Goal: Transaction & Acquisition: Purchase product/service

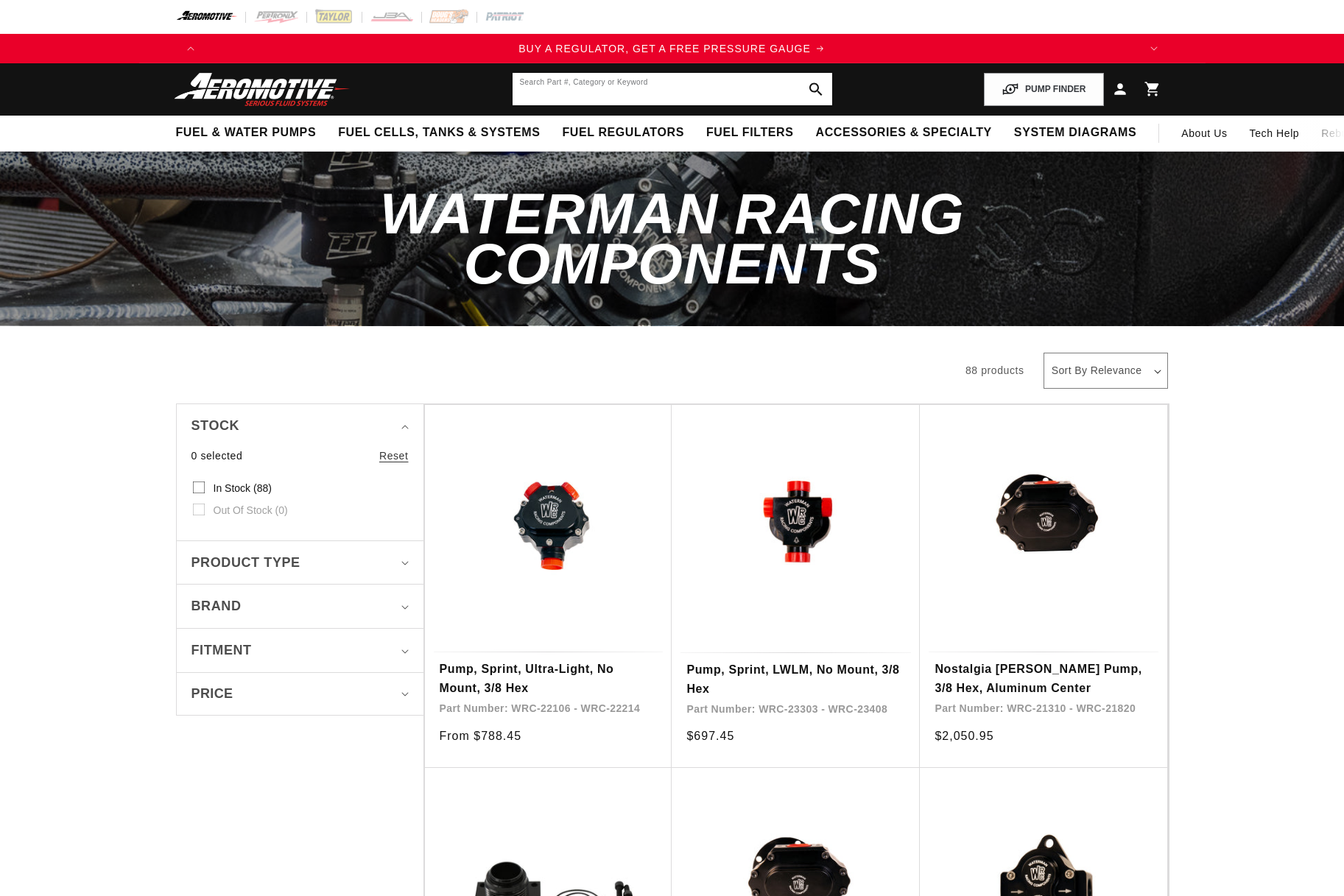
click at [666, 78] on input "text" at bounding box center [672, 88] width 320 height 32
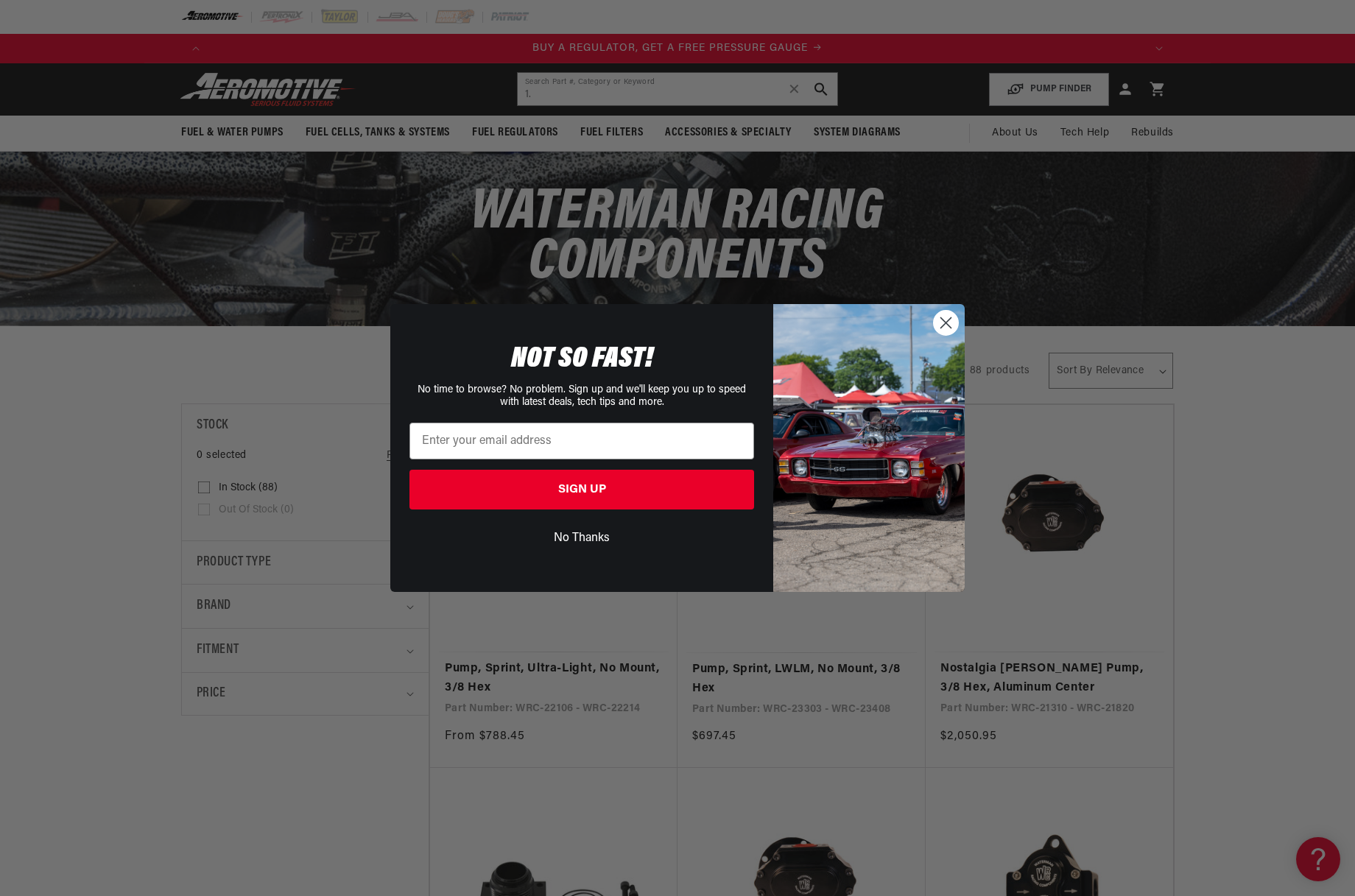
click at [948, 327] on circle "Close dialog" at bounding box center [946, 323] width 24 height 24
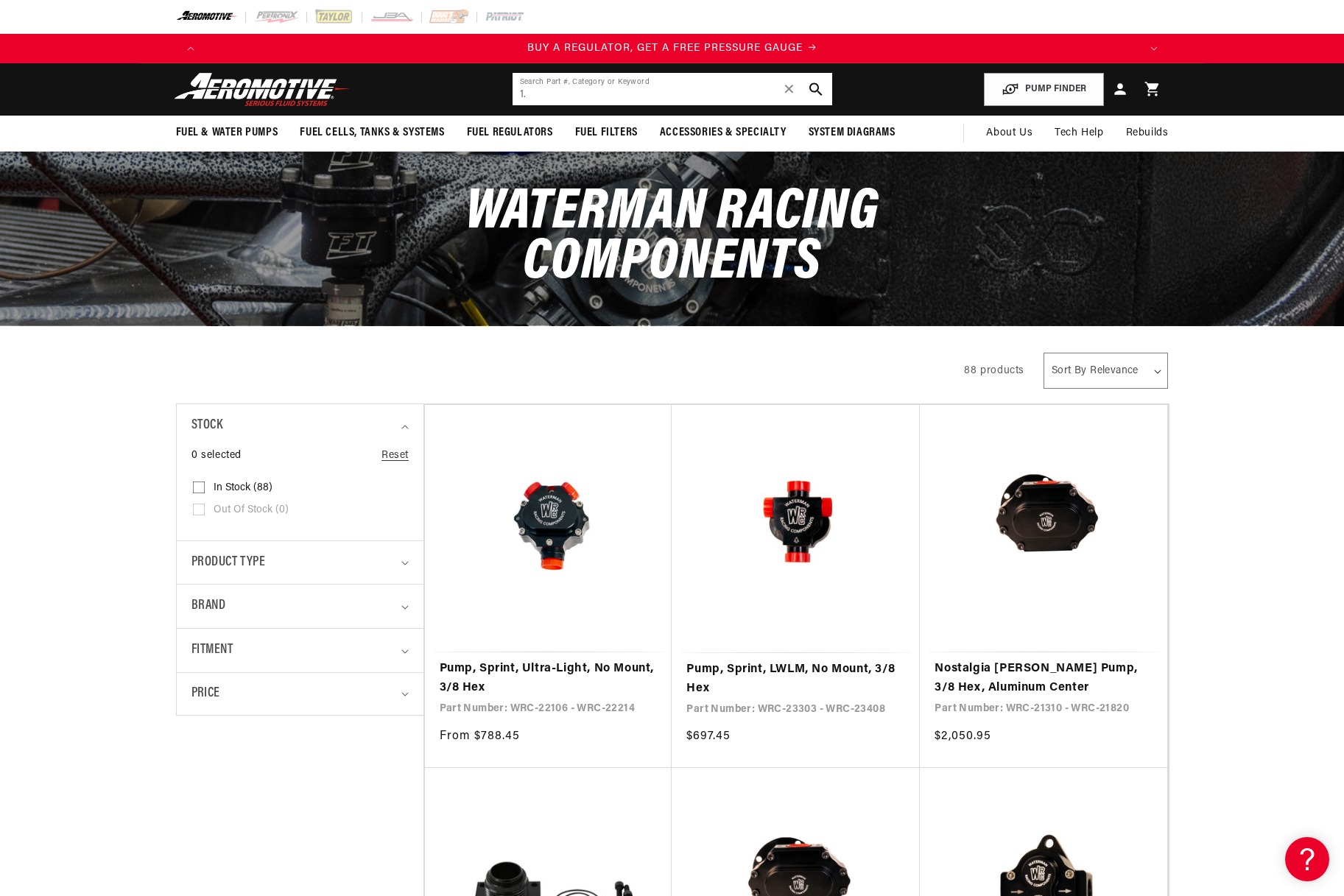
click at [595, 82] on input "1." at bounding box center [672, 88] width 320 height 32
type input "1.25" hose"
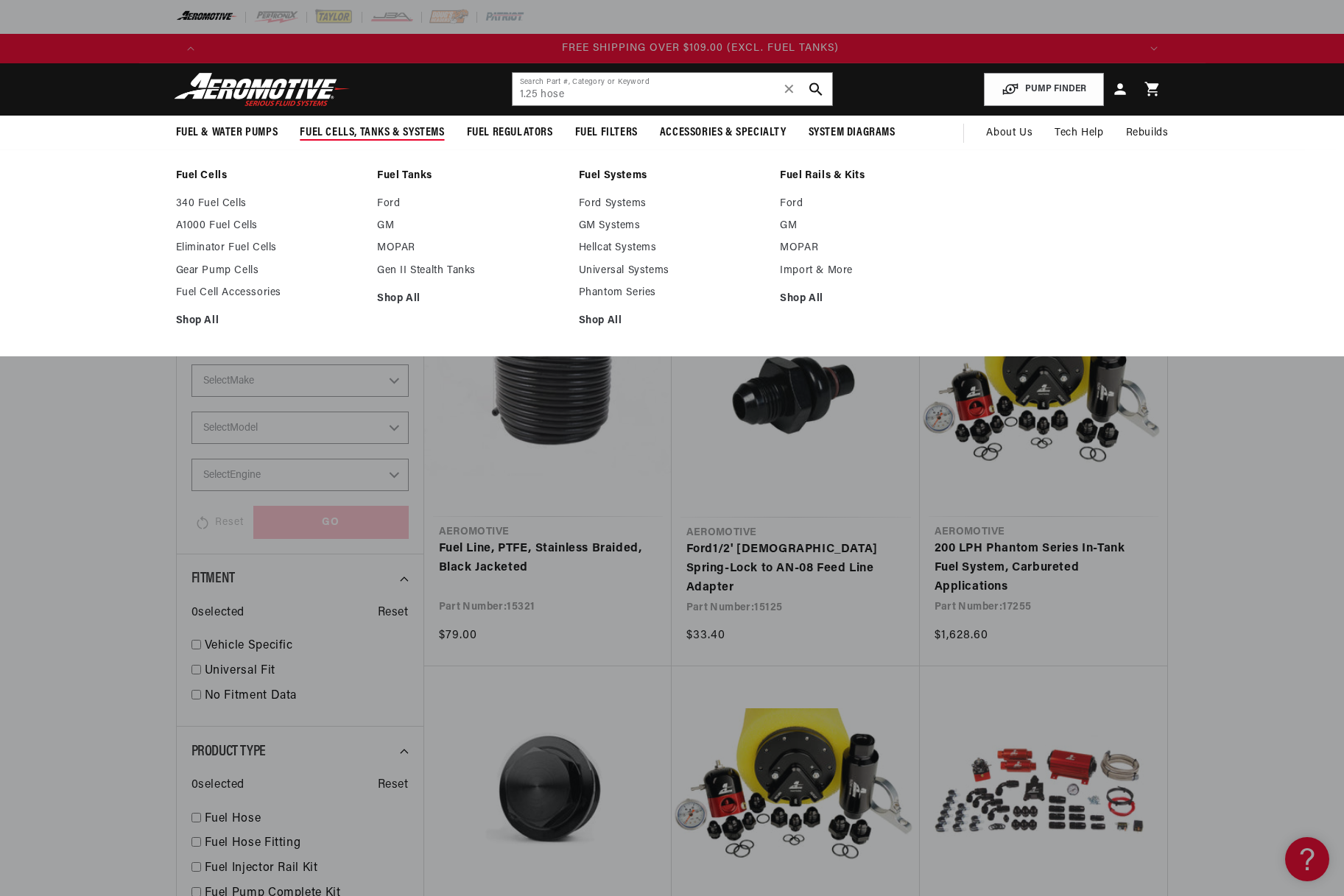
scroll to position [0, 2800]
click at [263, 294] on link "Fuel Cell Accessories" at bounding box center [269, 293] width 187 height 13
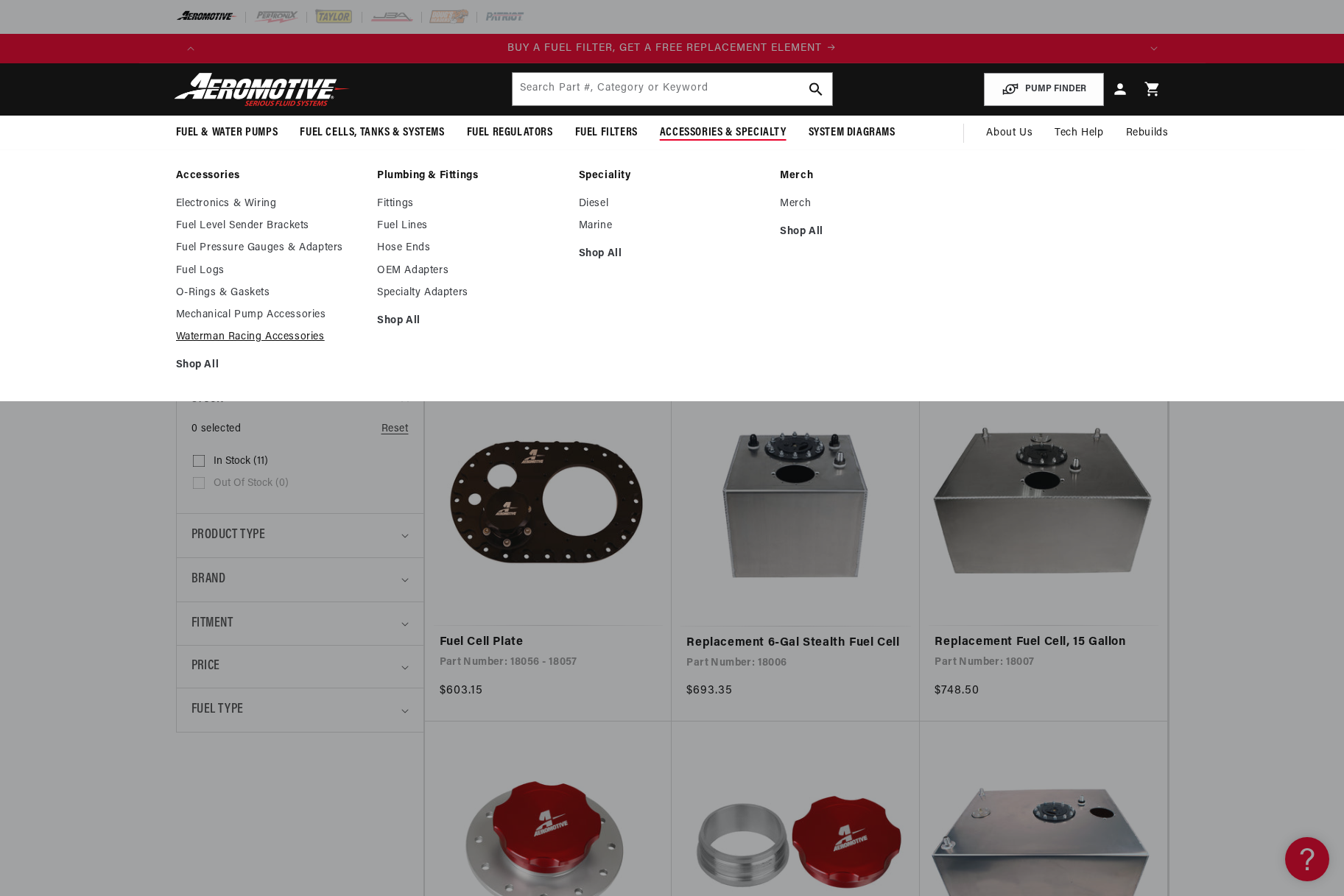
click at [265, 336] on link "Waterman Racing Accessories" at bounding box center [269, 337] width 187 height 13
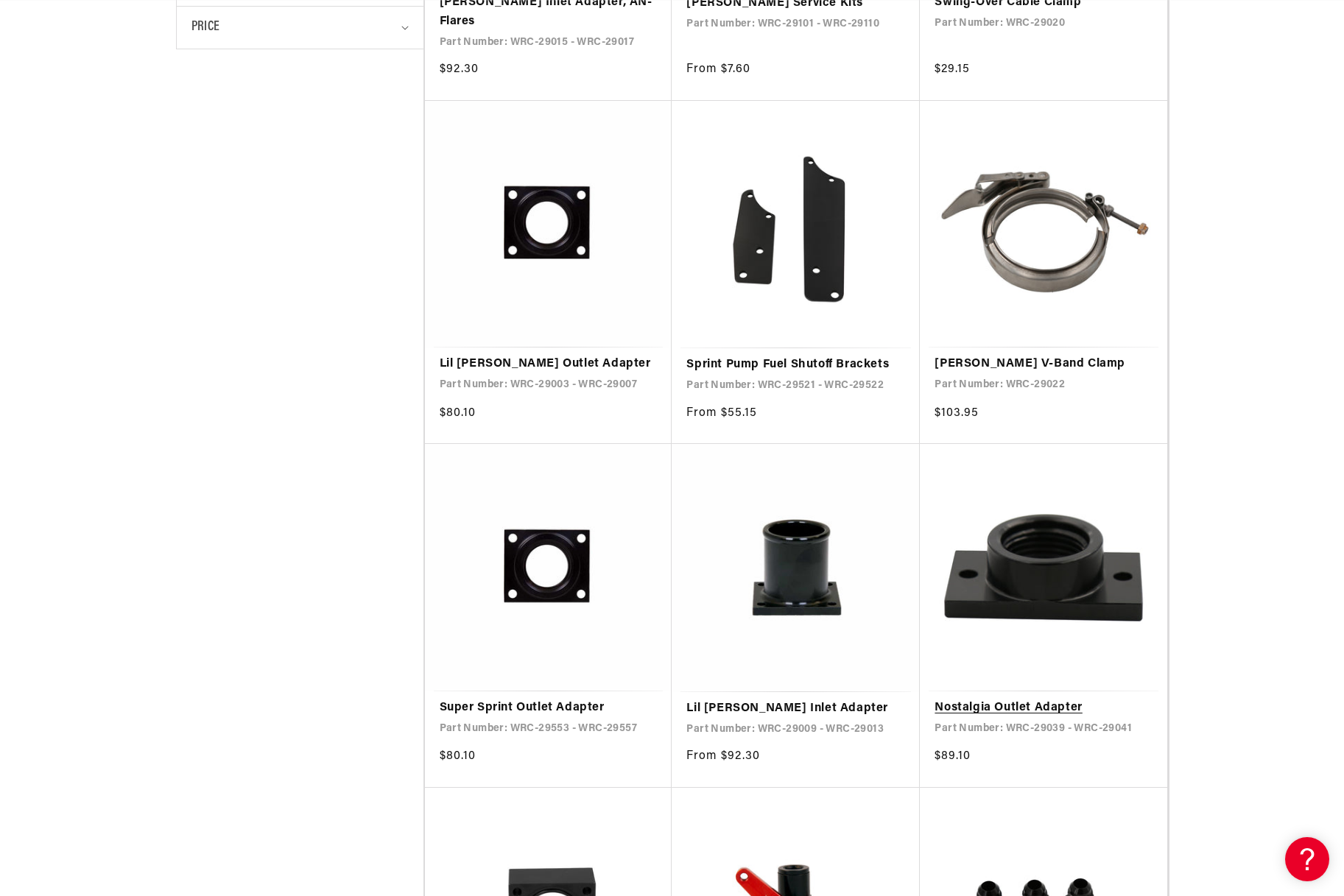
scroll to position [883, 0]
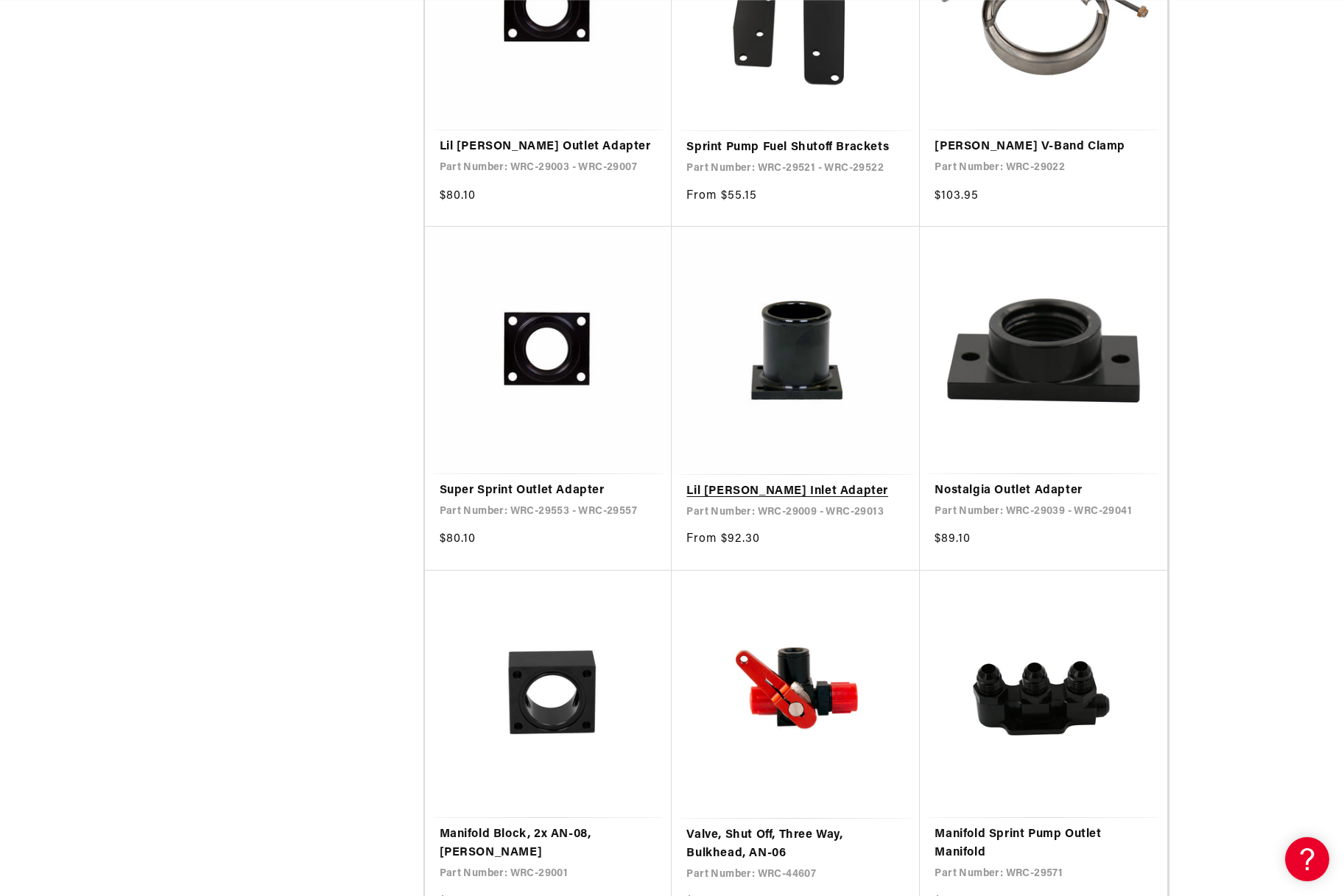
click at [773, 482] on link "Lil [PERSON_NAME] Inlet Adapter" at bounding box center [795, 491] width 218 height 19
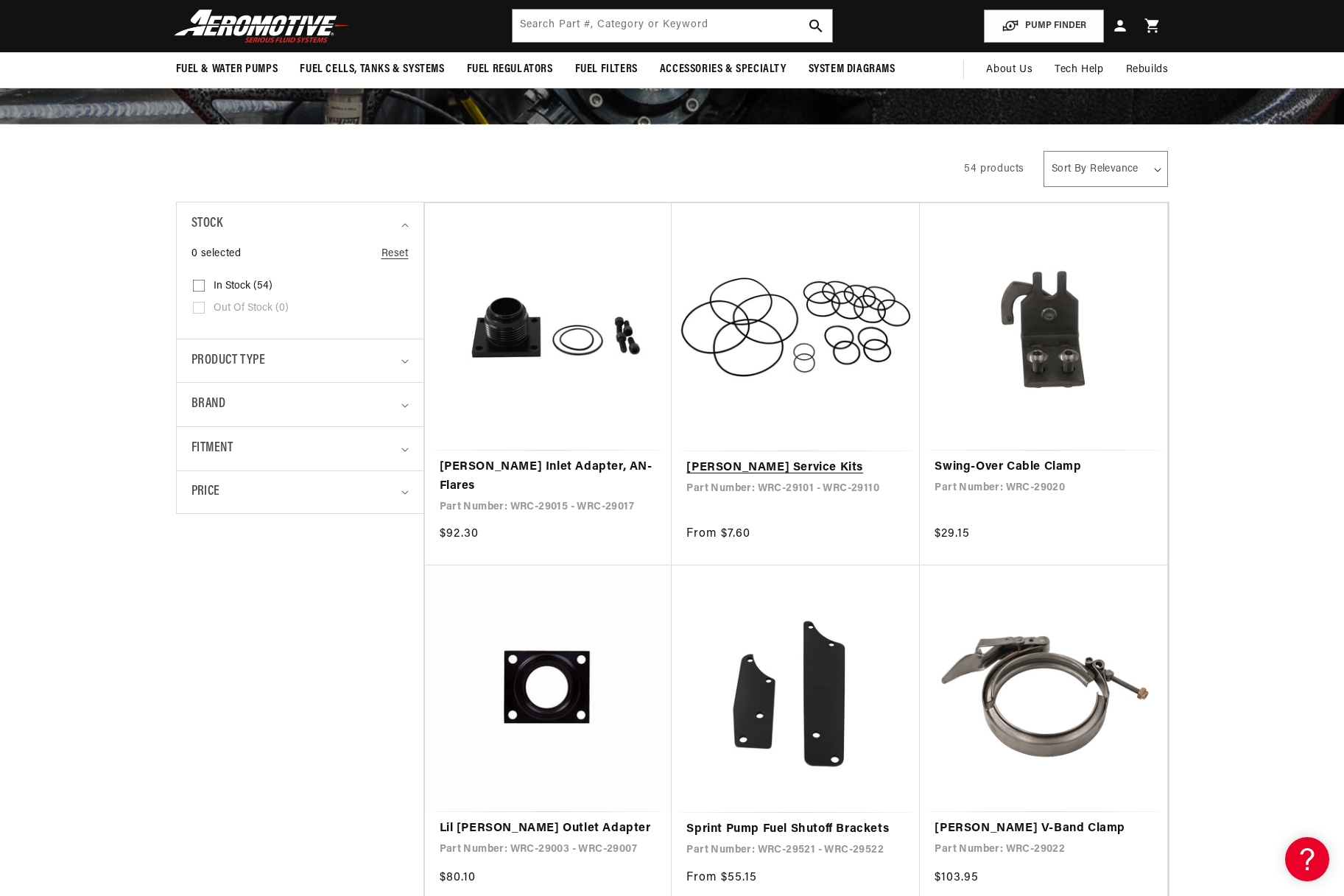
scroll to position [147, 0]
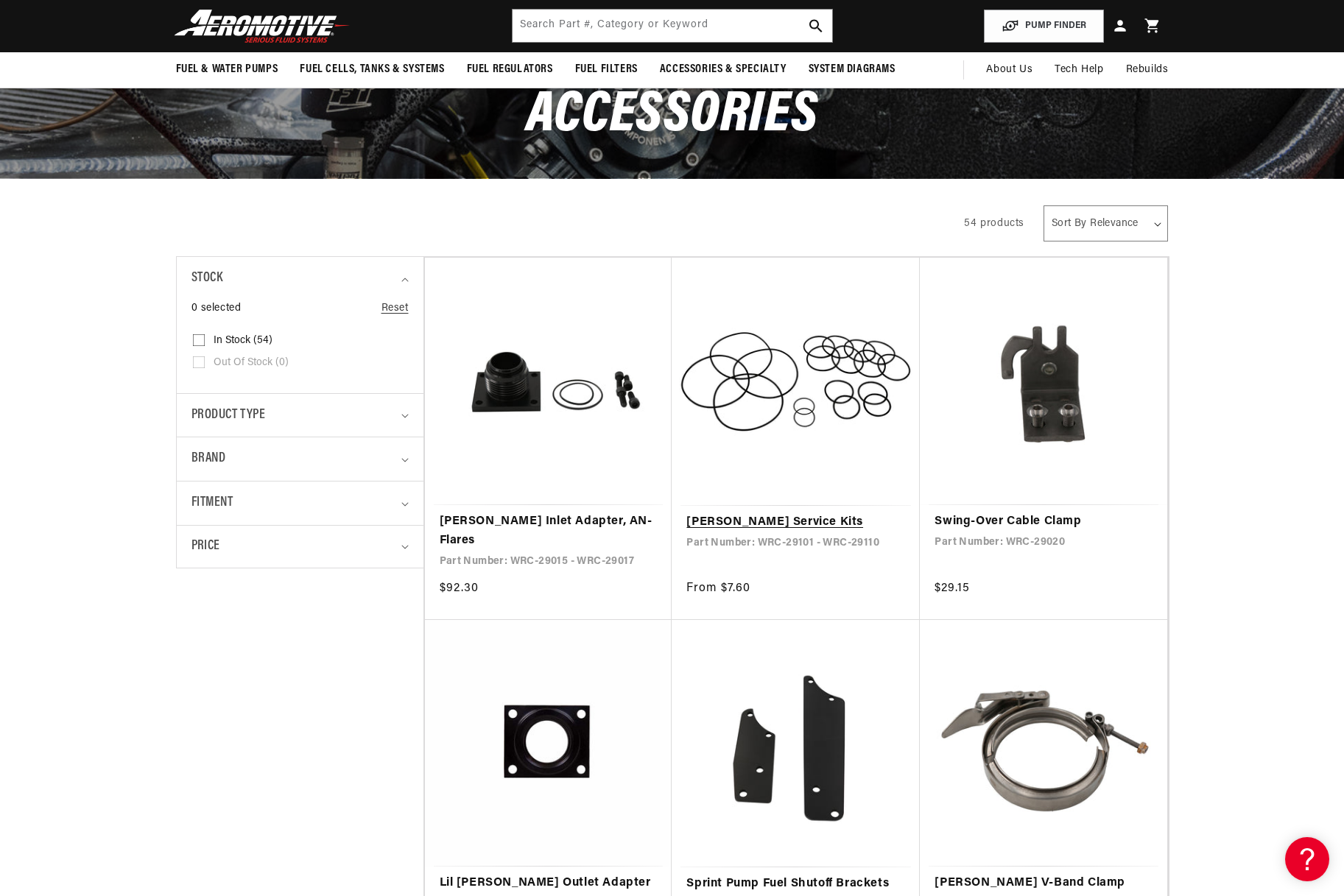
click at [796, 513] on link "[PERSON_NAME] Service Kits" at bounding box center [795, 523] width 218 height 19
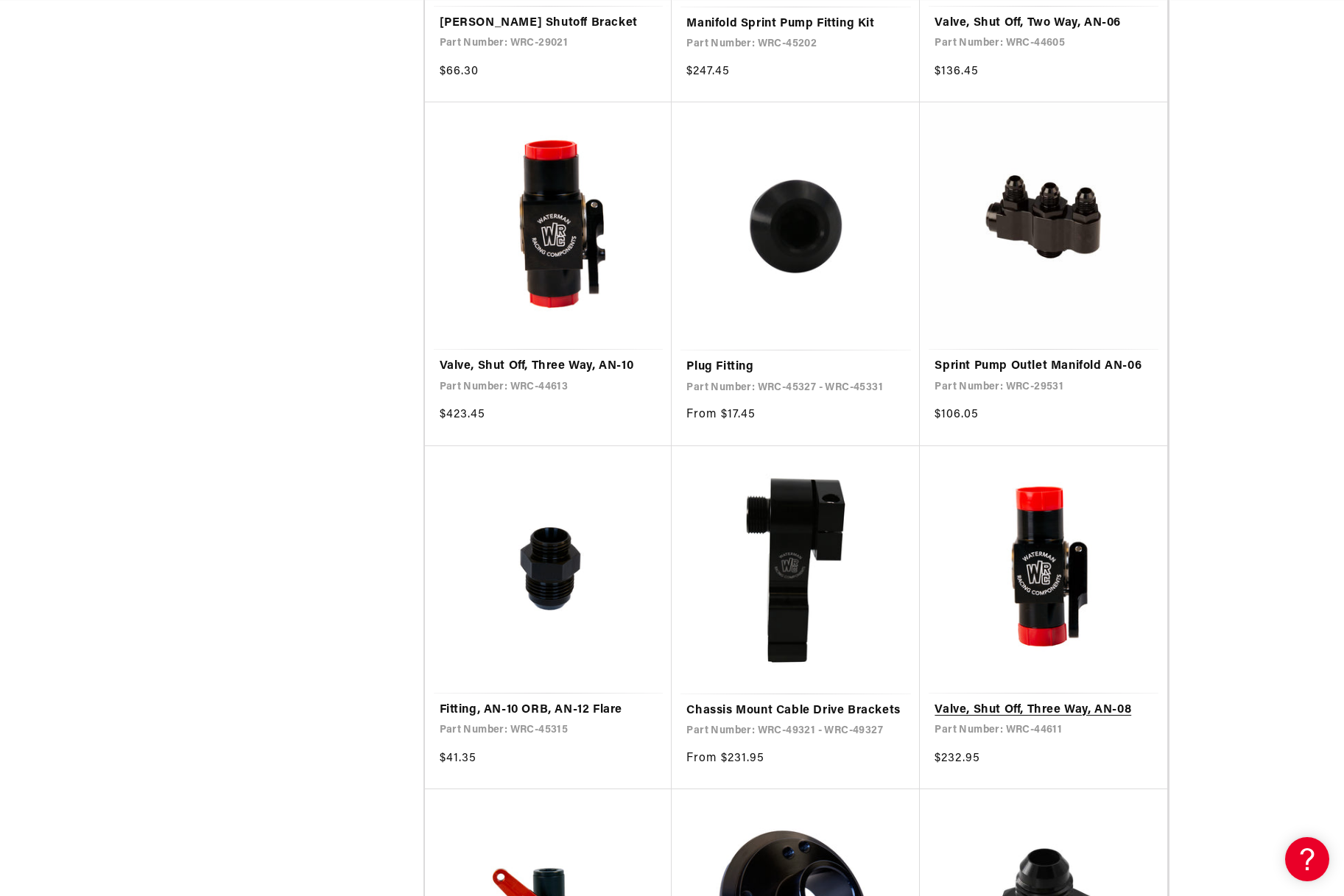
scroll to position [2209, 0]
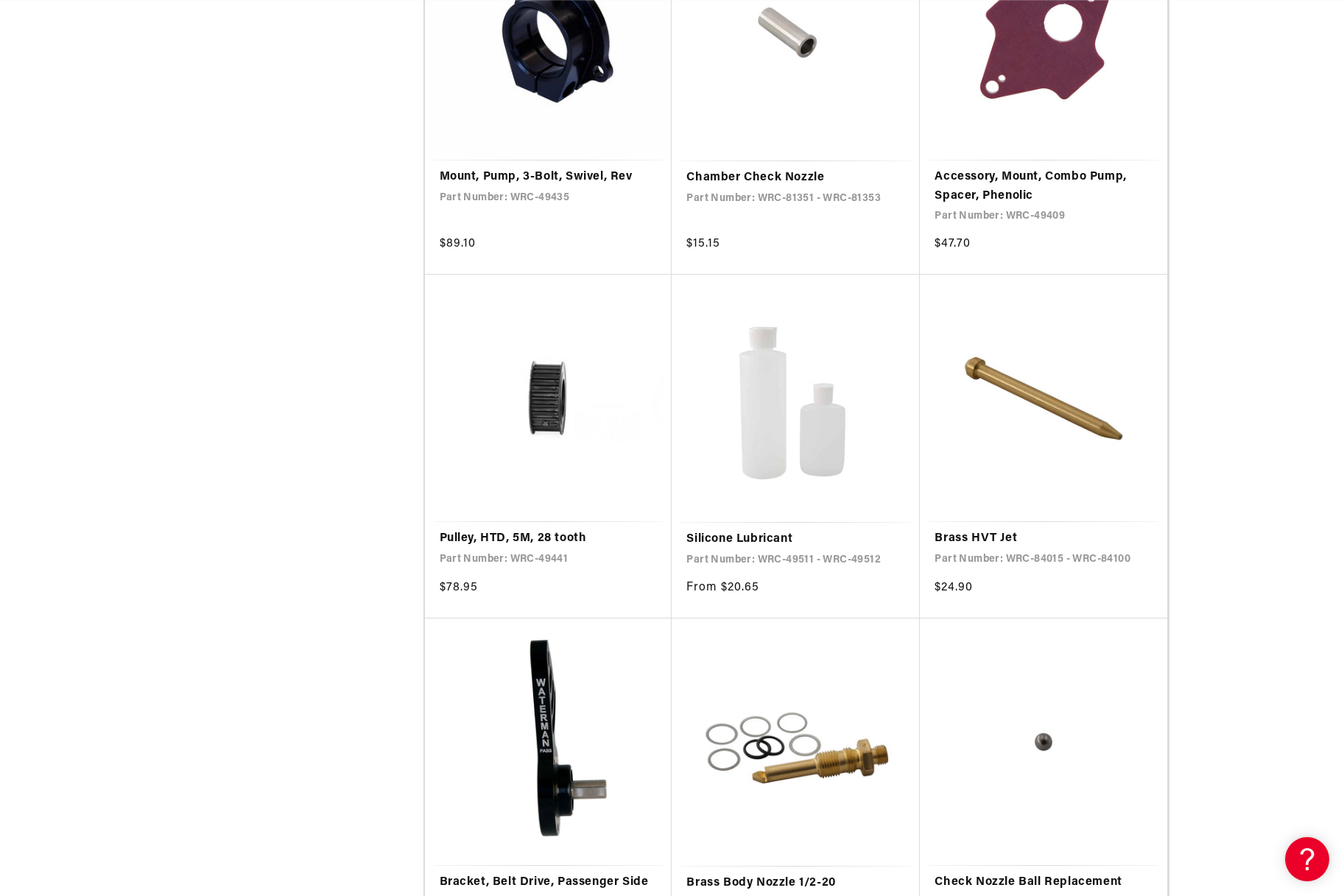
scroll to position [5228, 0]
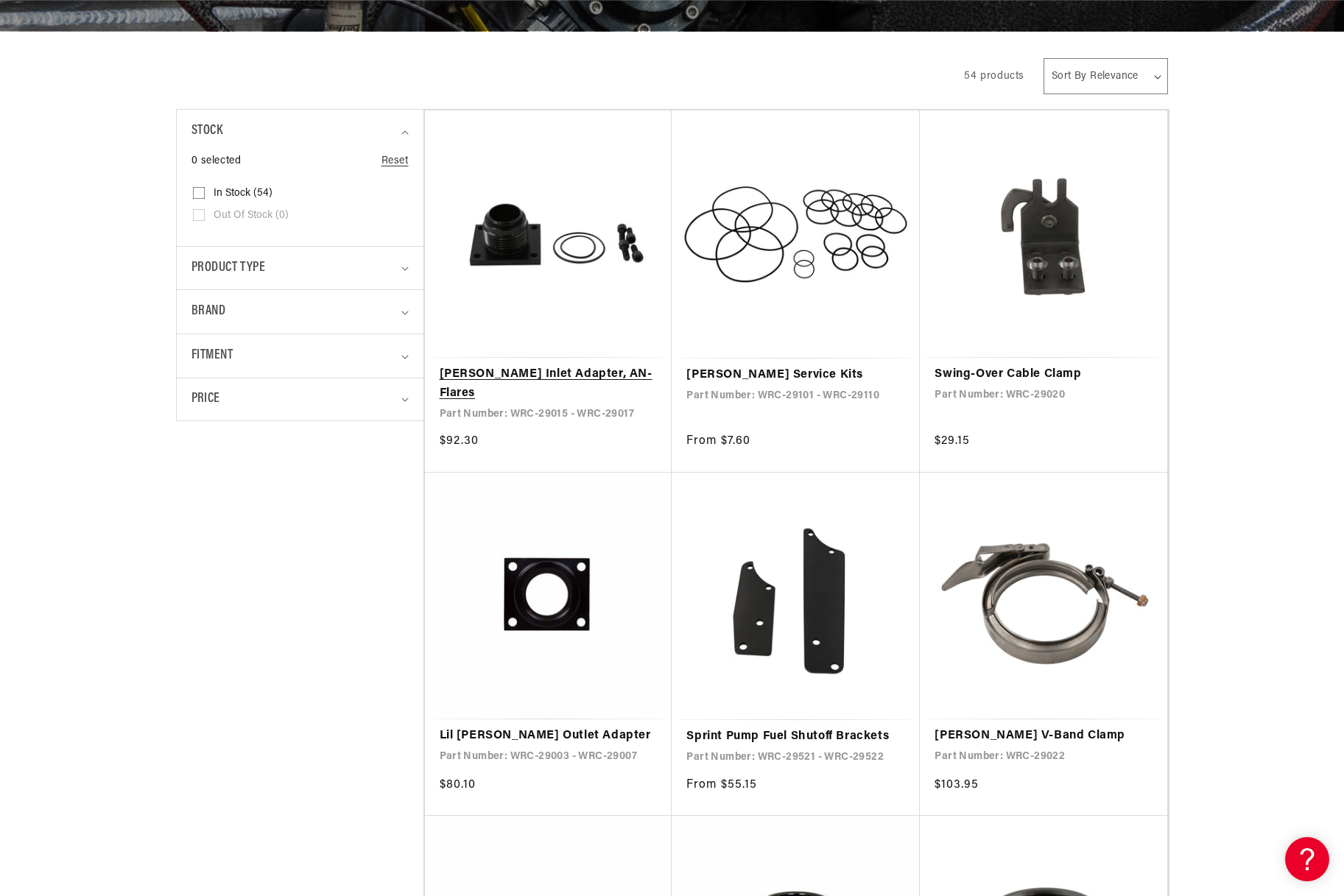
click at [589, 365] on link "Lil Bertha Inlet Adapter, AN- Flares" at bounding box center [548, 383] width 218 height 38
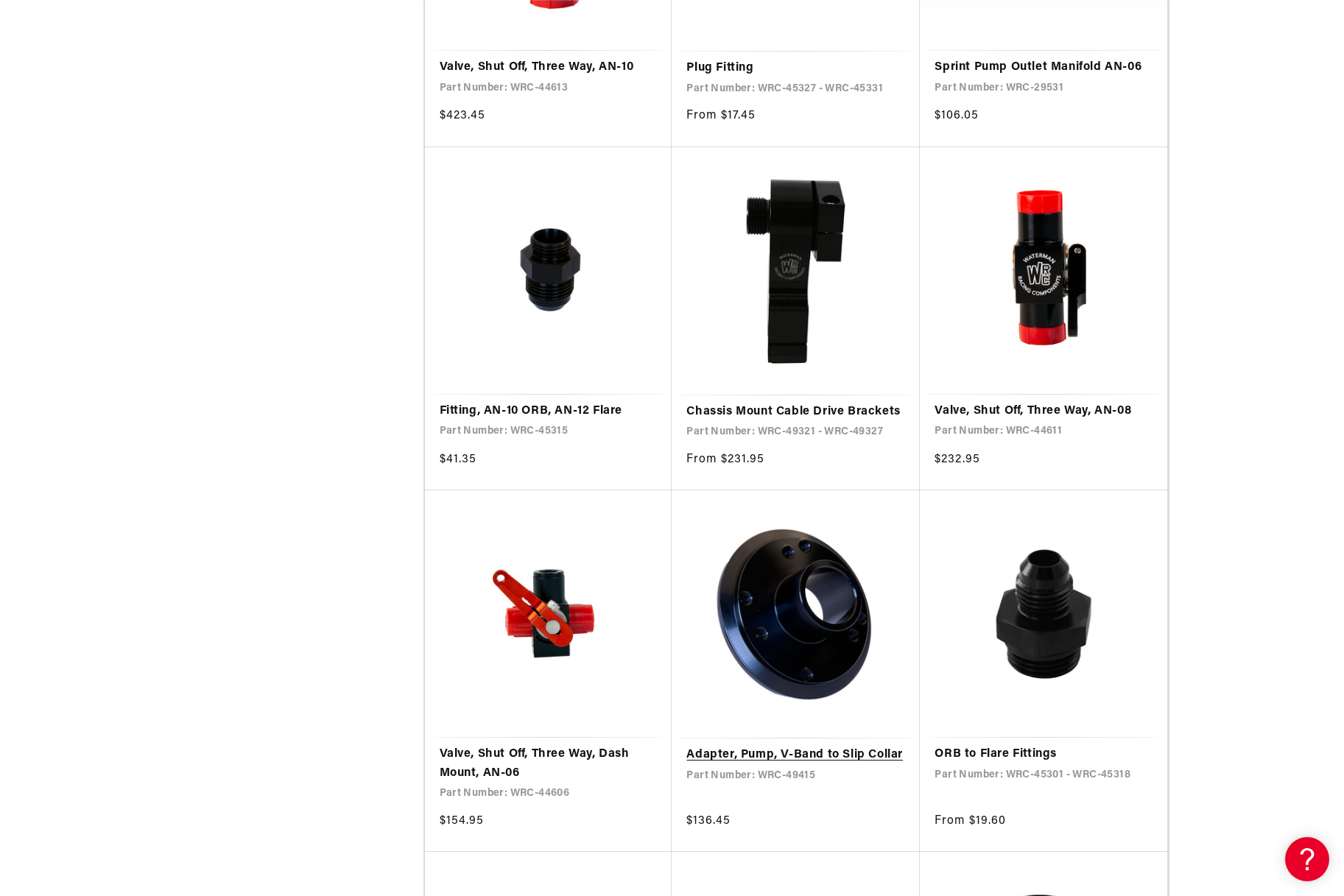
scroll to position [2650, 0]
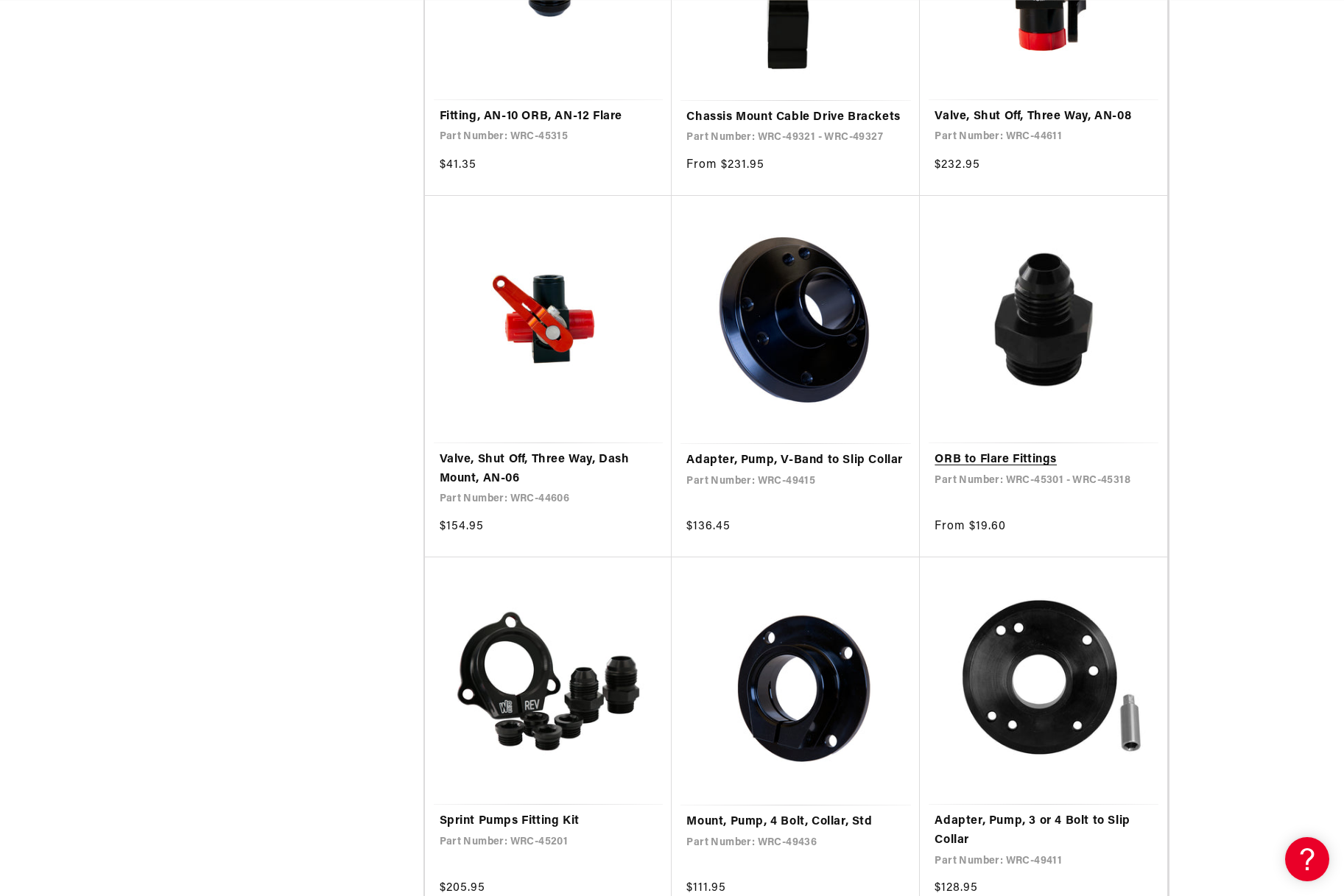
click at [972, 451] on link "ORB to Flare Fittings" at bounding box center [1043, 460] width 218 height 19
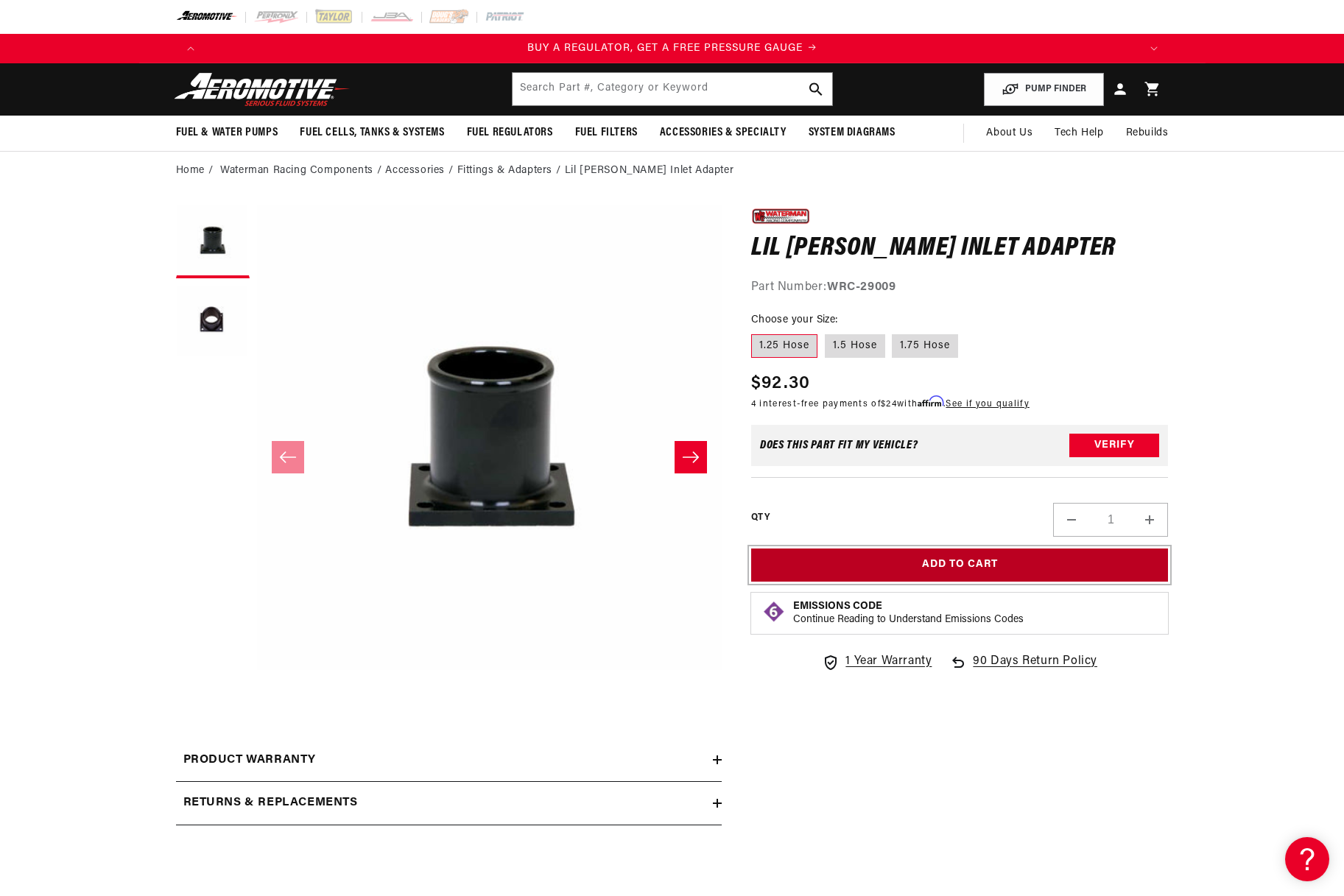
click at [954, 563] on button "Add to Cart" at bounding box center [960, 565] width 418 height 33
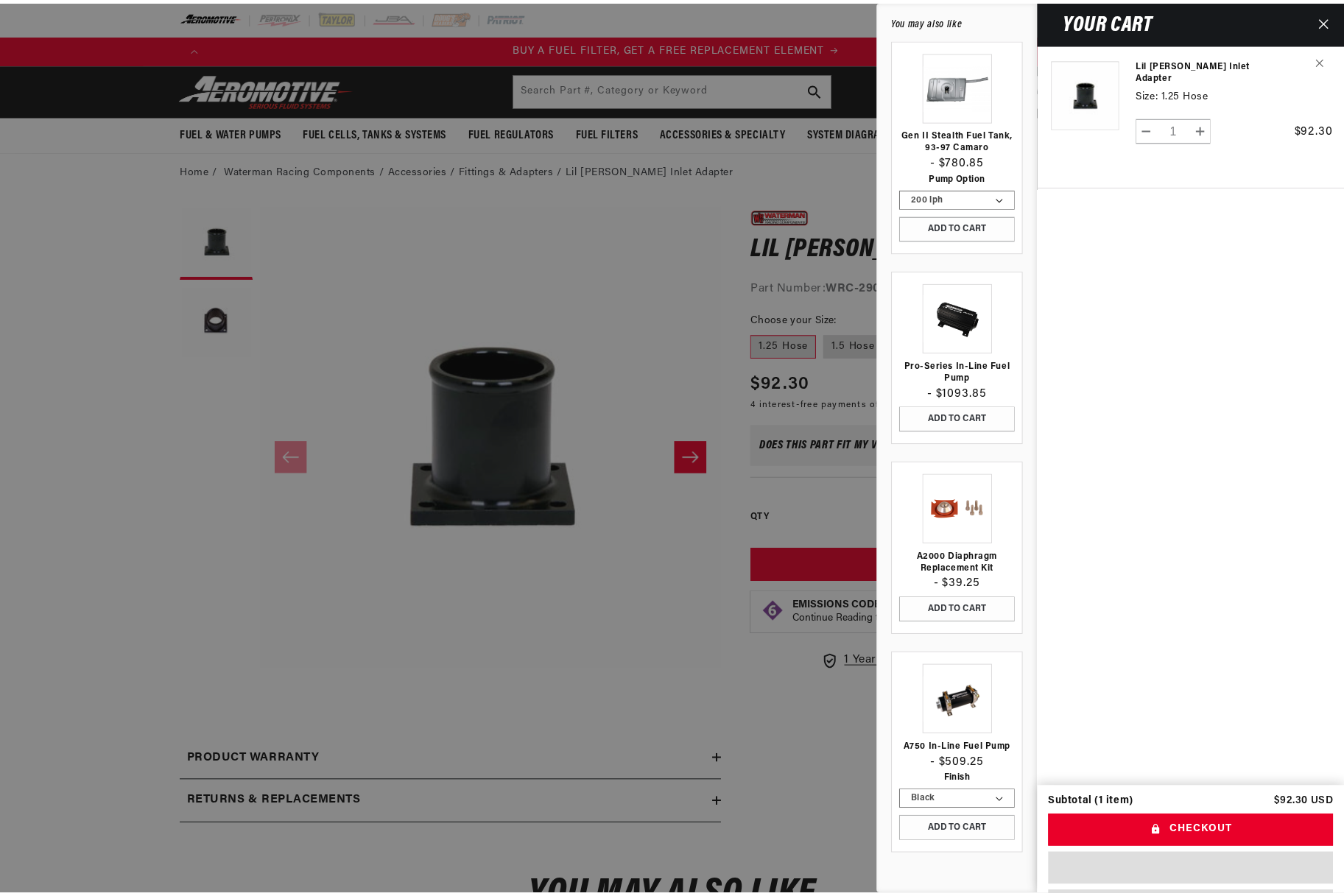
scroll to position [0, 934]
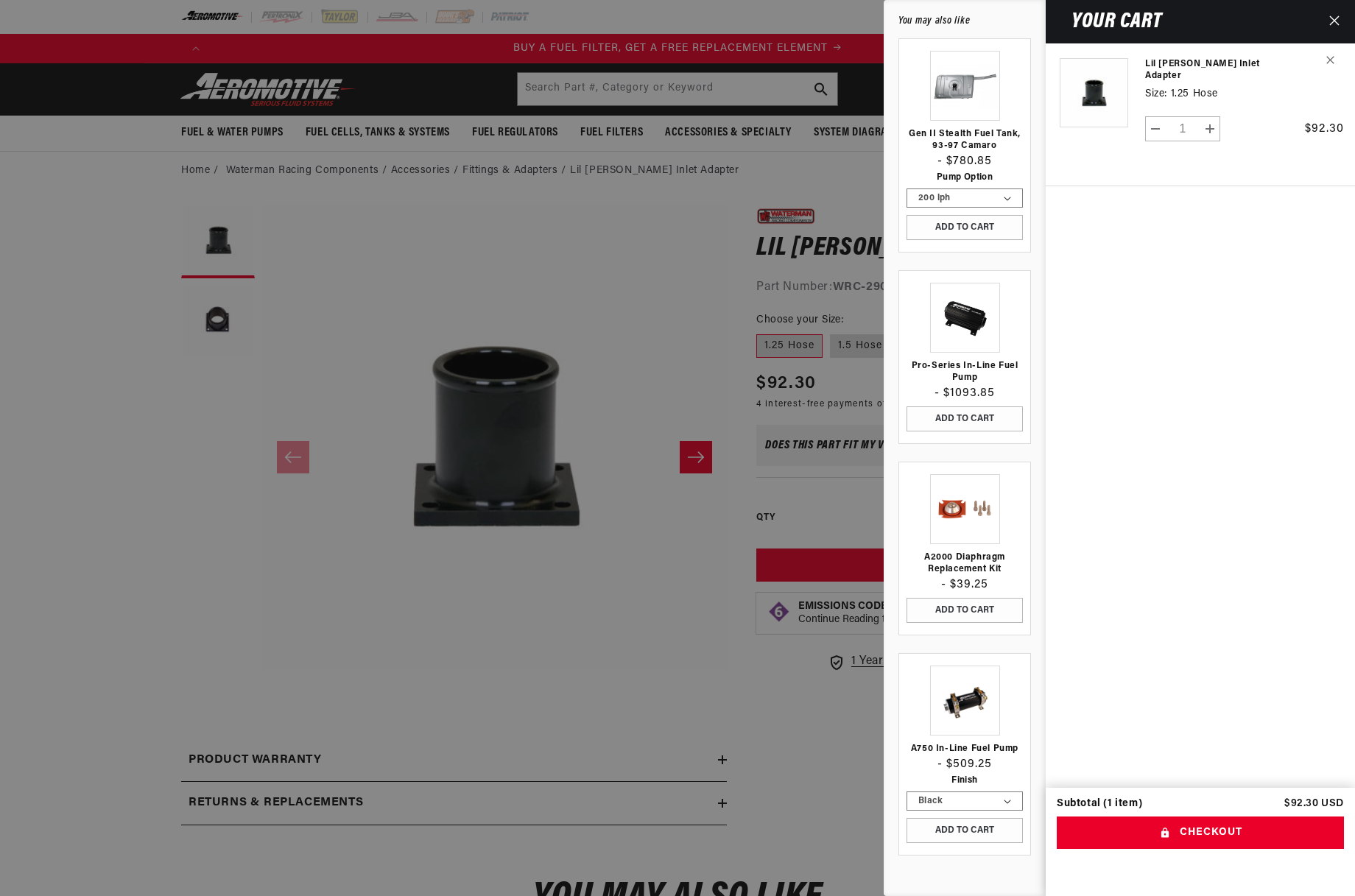
click at [1336, 13] on button "Close" at bounding box center [1334, 21] width 32 height 43
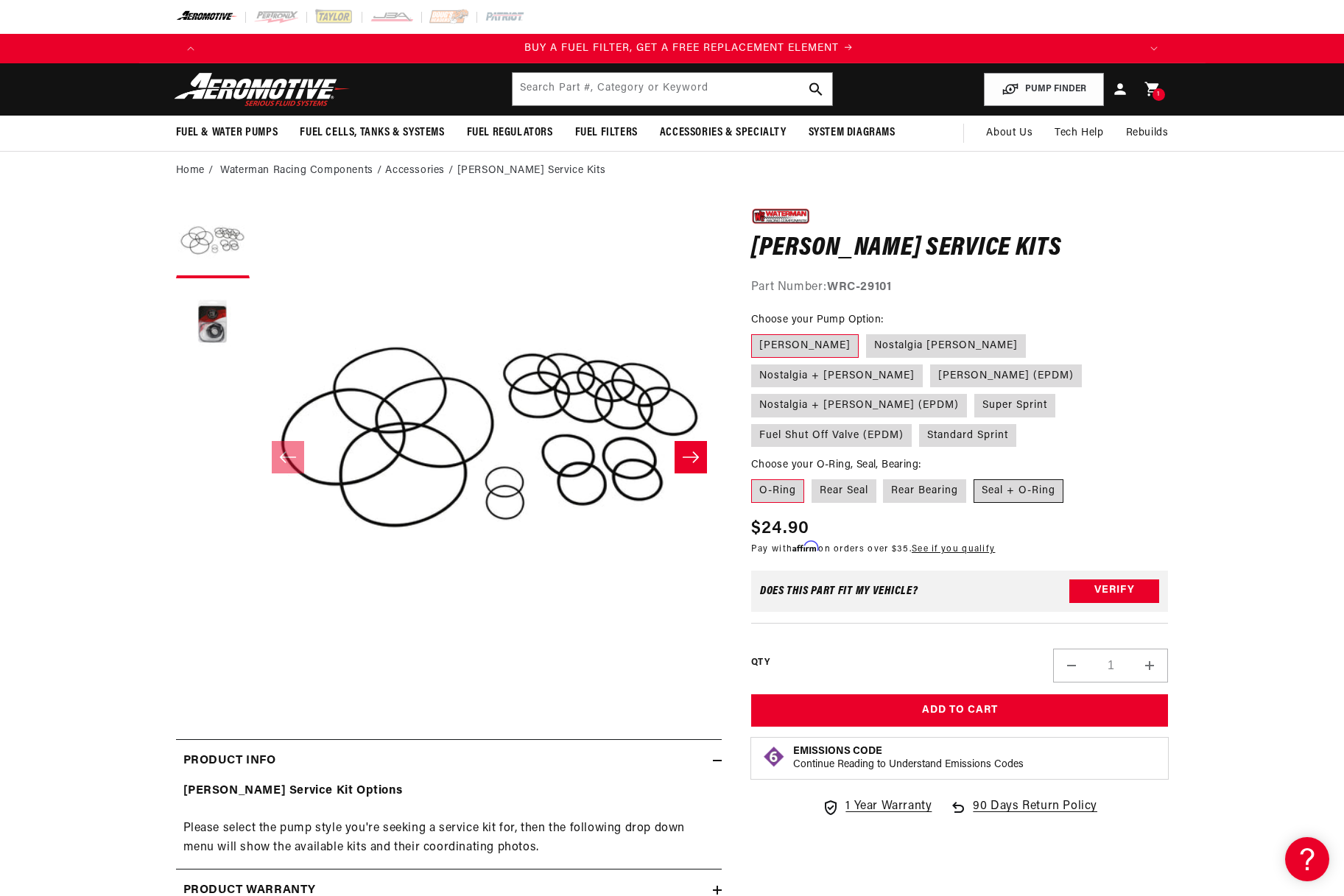
scroll to position [0, 934]
click at [1023, 479] on label "Seal + O-Ring" at bounding box center [1018, 491] width 89 height 24
click at [974, 477] on input "Seal + O-Ring" at bounding box center [973, 477] width 1 height 1
radio input "true"
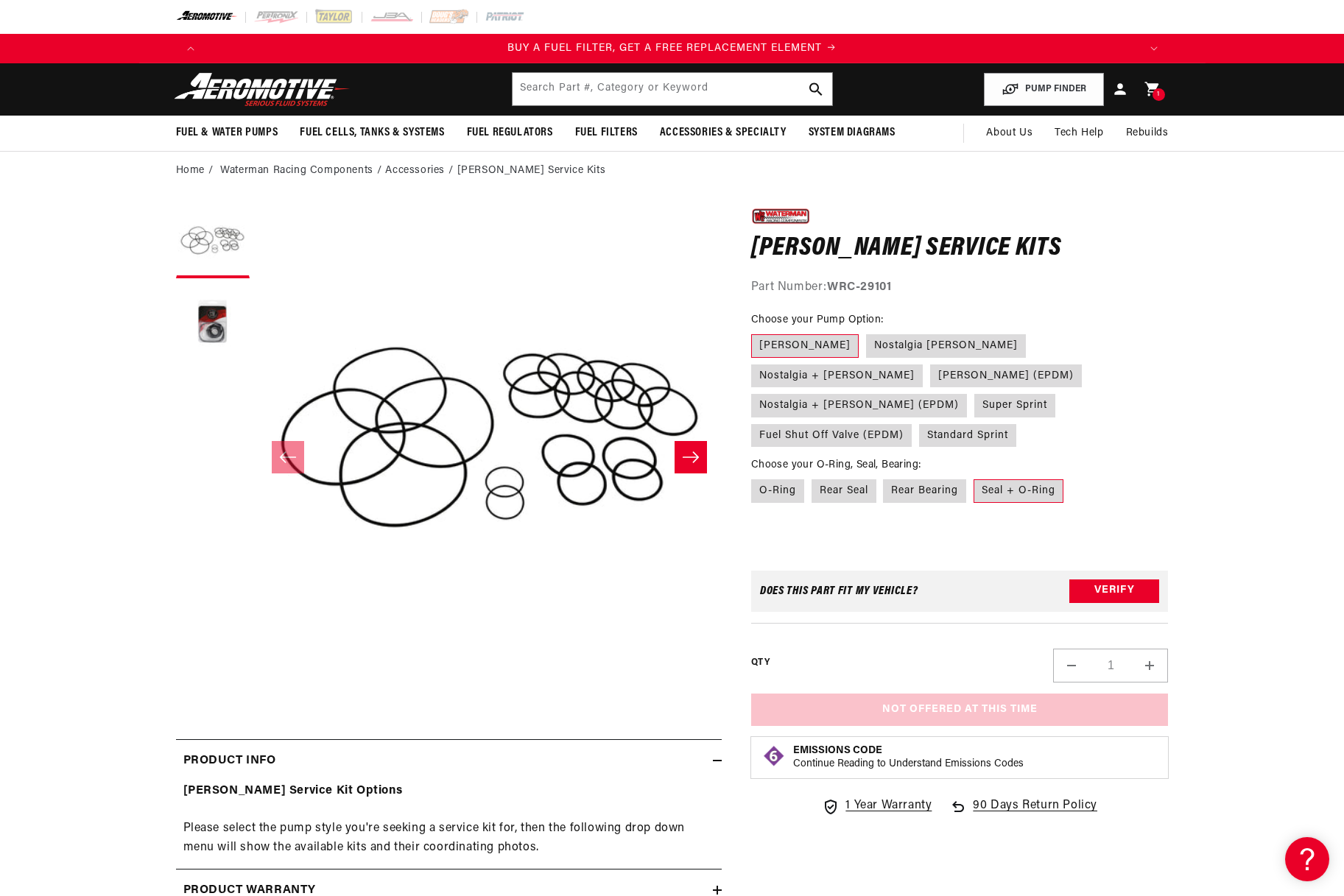
click at [1254, 455] on section "0.0 star rating Write a review [PERSON_NAME] Service Kits [PERSON_NAME] Service…" at bounding box center [672, 584] width 1344 height 789
click at [948, 479] on label "Rear Bearing" at bounding box center [925, 491] width 83 height 24
click at [884, 477] on input "Rear Bearing" at bounding box center [883, 477] width 1 height 1
radio input "true"
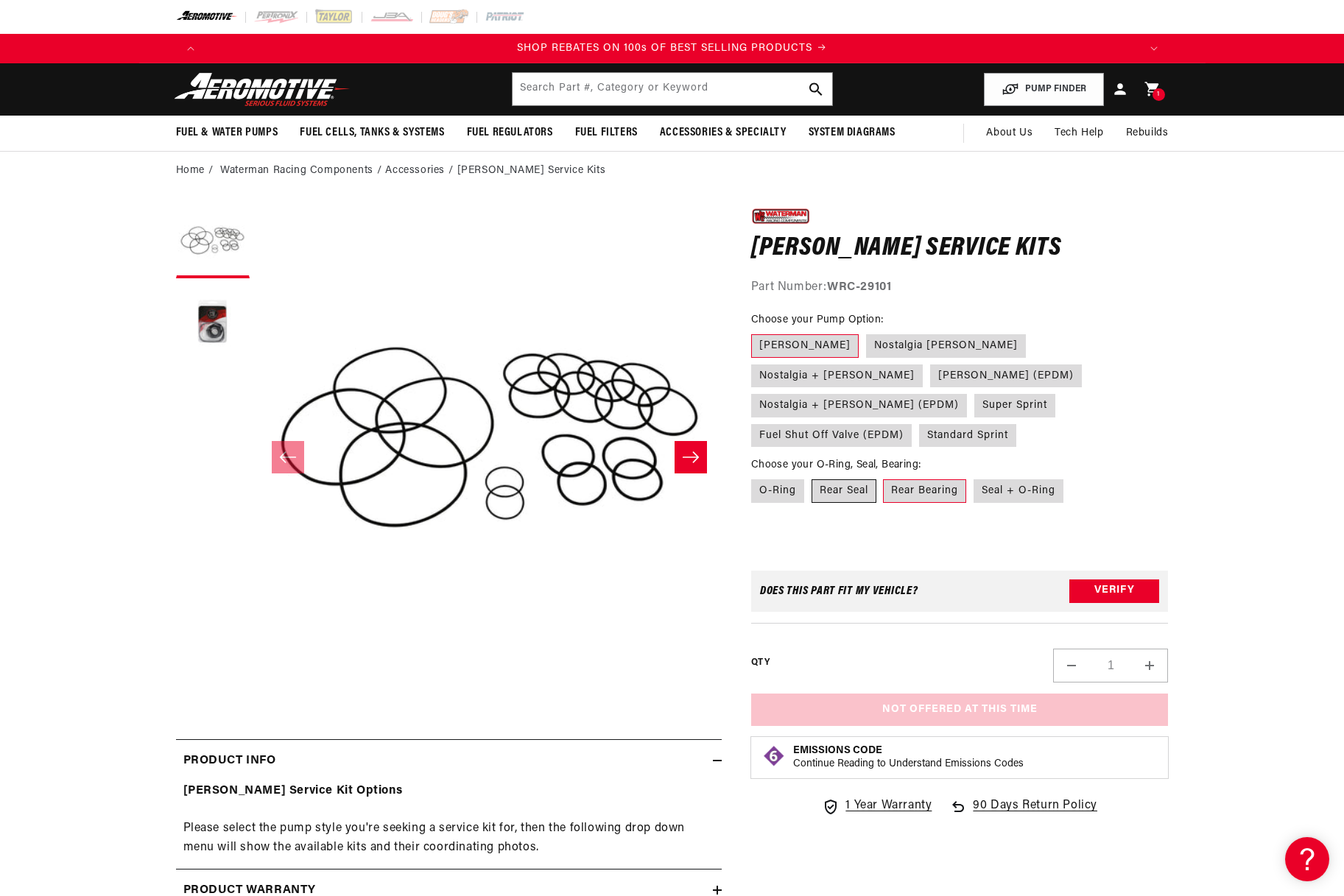
click at [838, 479] on label "Rear Seal" at bounding box center [843, 491] width 65 height 24
click at [812, 477] on input "Rear Seal" at bounding box center [811, 477] width 1 height 1
radio input "true"
click at [762, 479] on label "O-Ring" at bounding box center [778, 491] width 53 height 24
click at [755, 477] on input "O-Ring" at bounding box center [755, 477] width 1 height 1
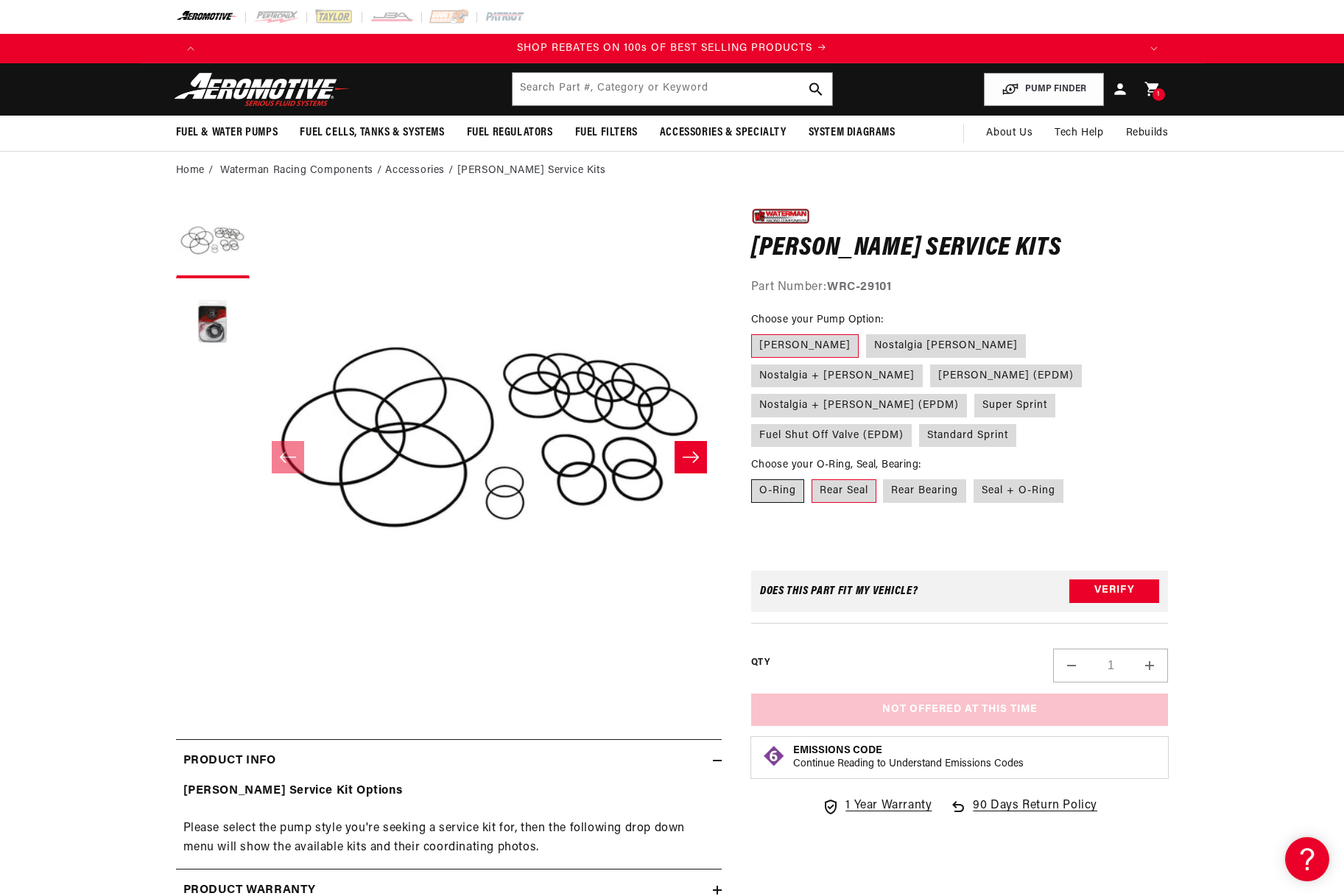
radio input "true"
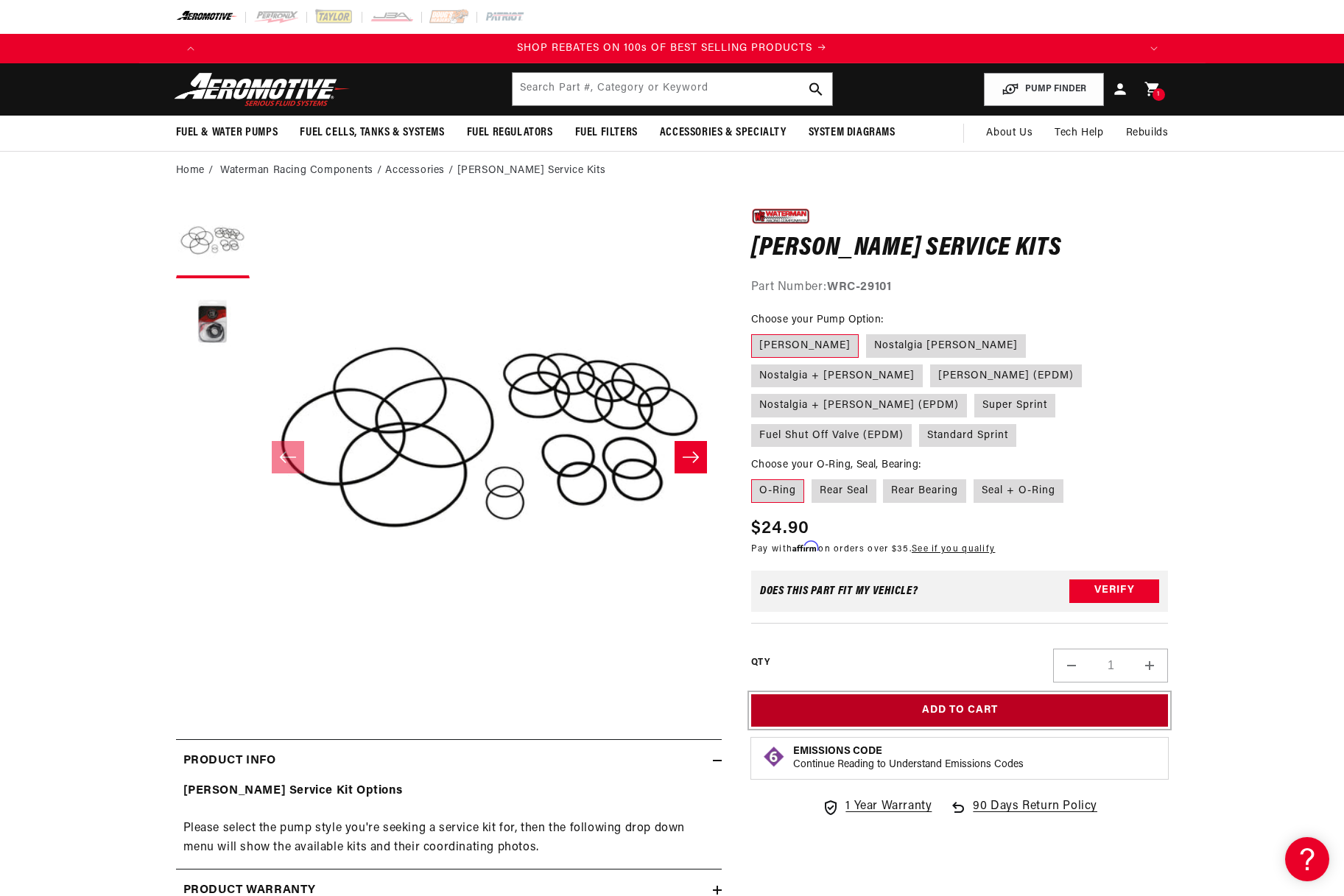
click at [1022, 694] on button "Add to Cart" at bounding box center [960, 711] width 418 height 33
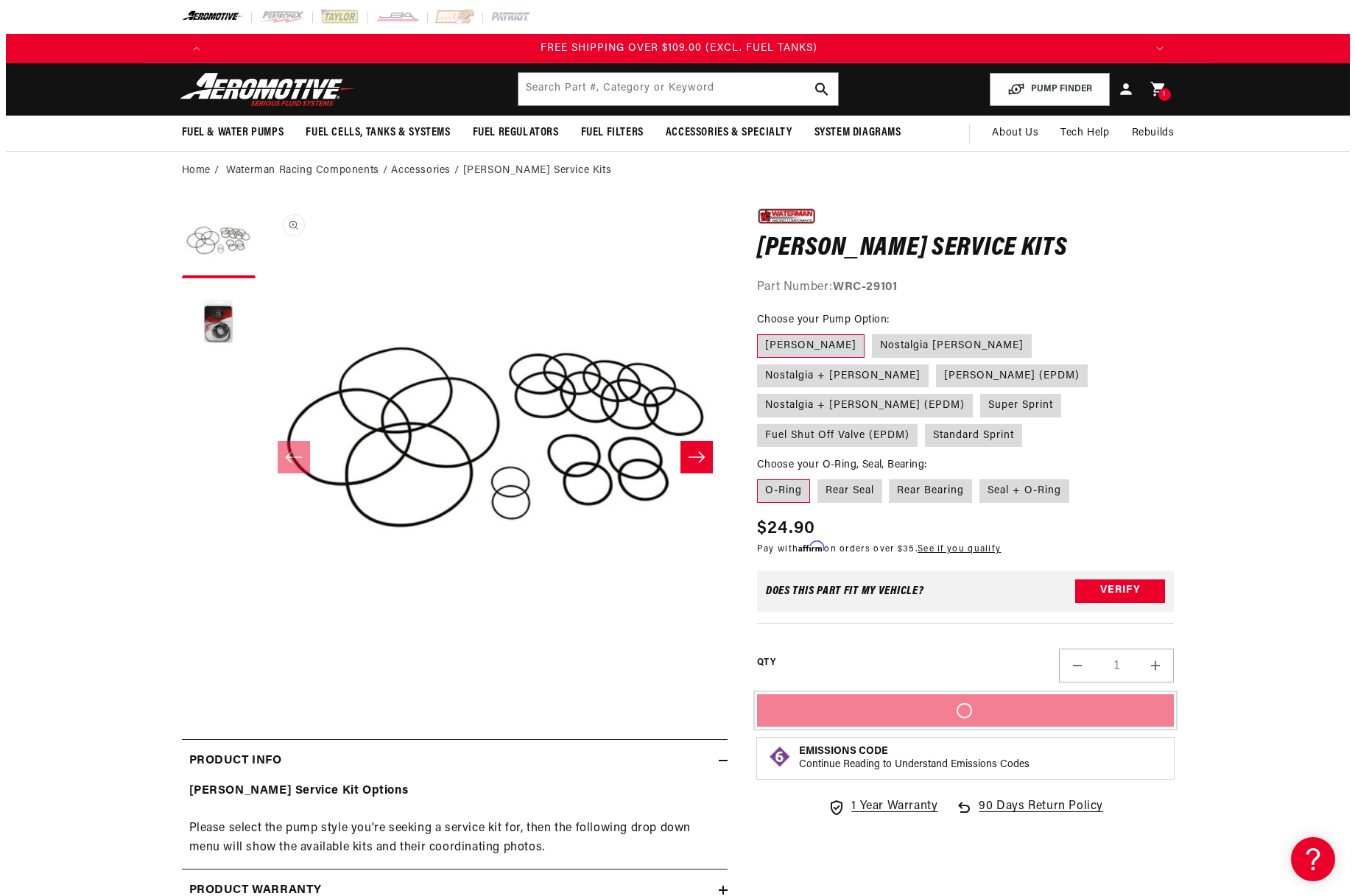
scroll to position [0, 2800]
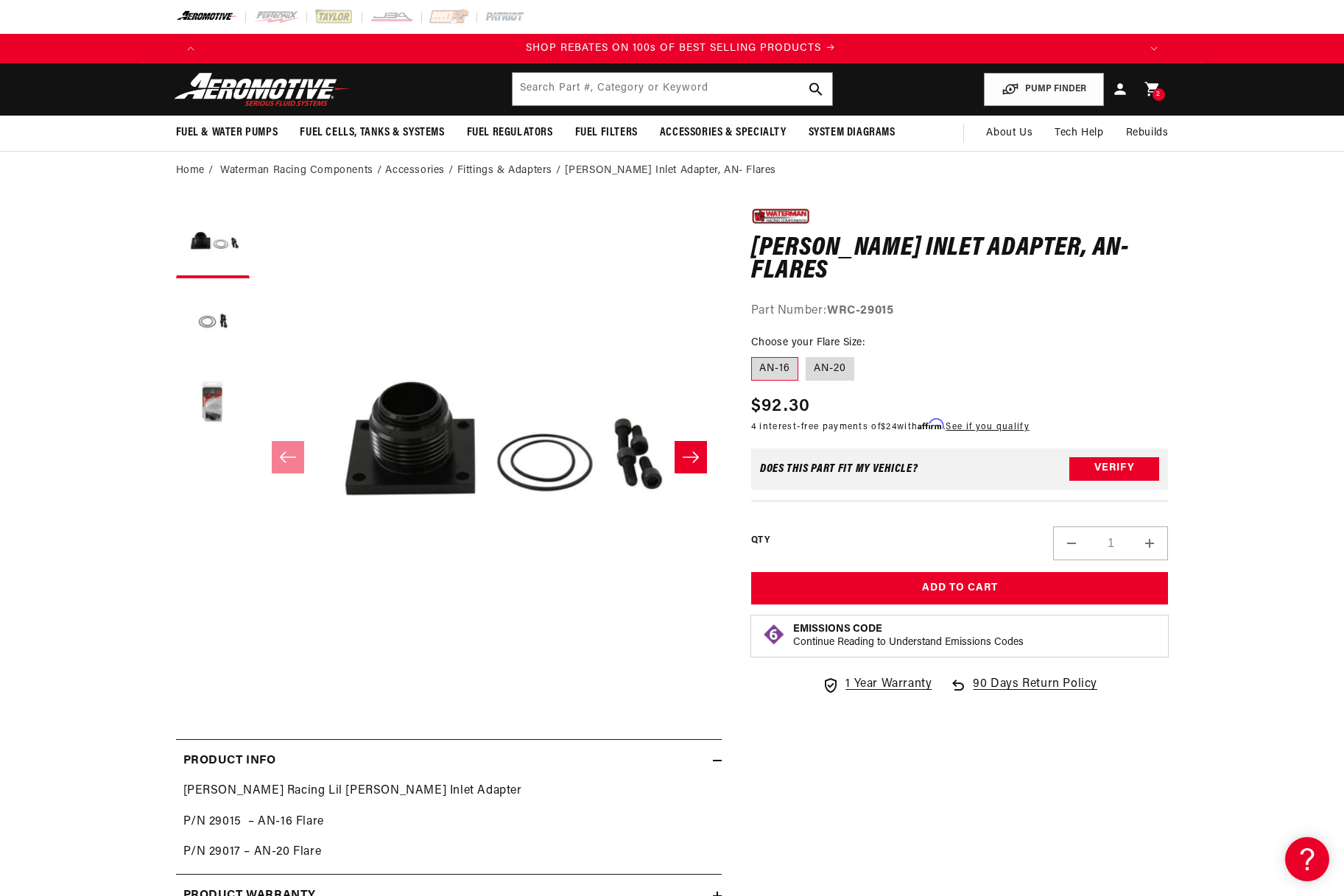
scroll to position [0, 1867]
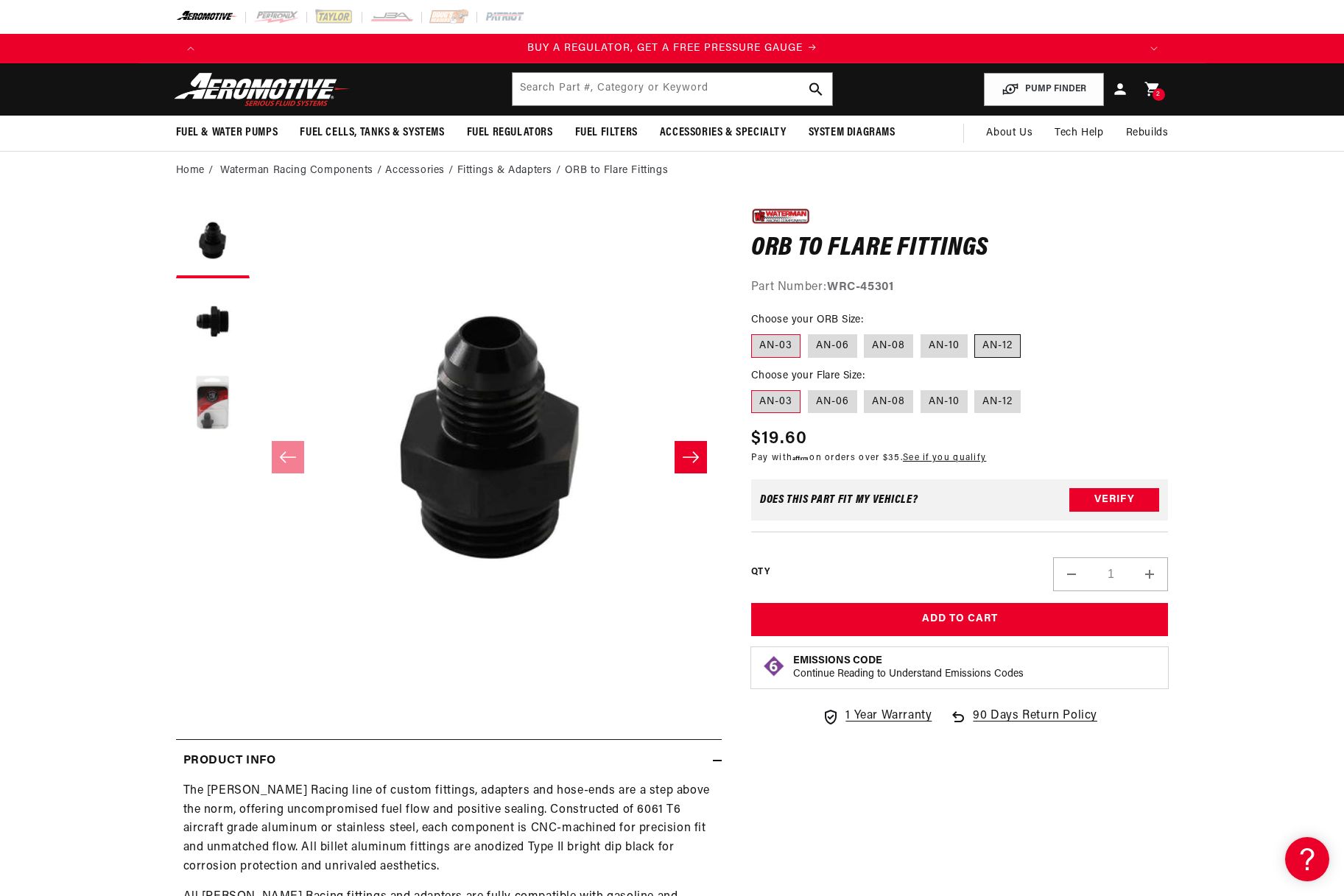
click at [1018, 340] on label "AN-12" at bounding box center [997, 347] width 46 height 24
click at [975, 332] on input "AN-12" at bounding box center [974, 331] width 1 height 1
radio input "true"
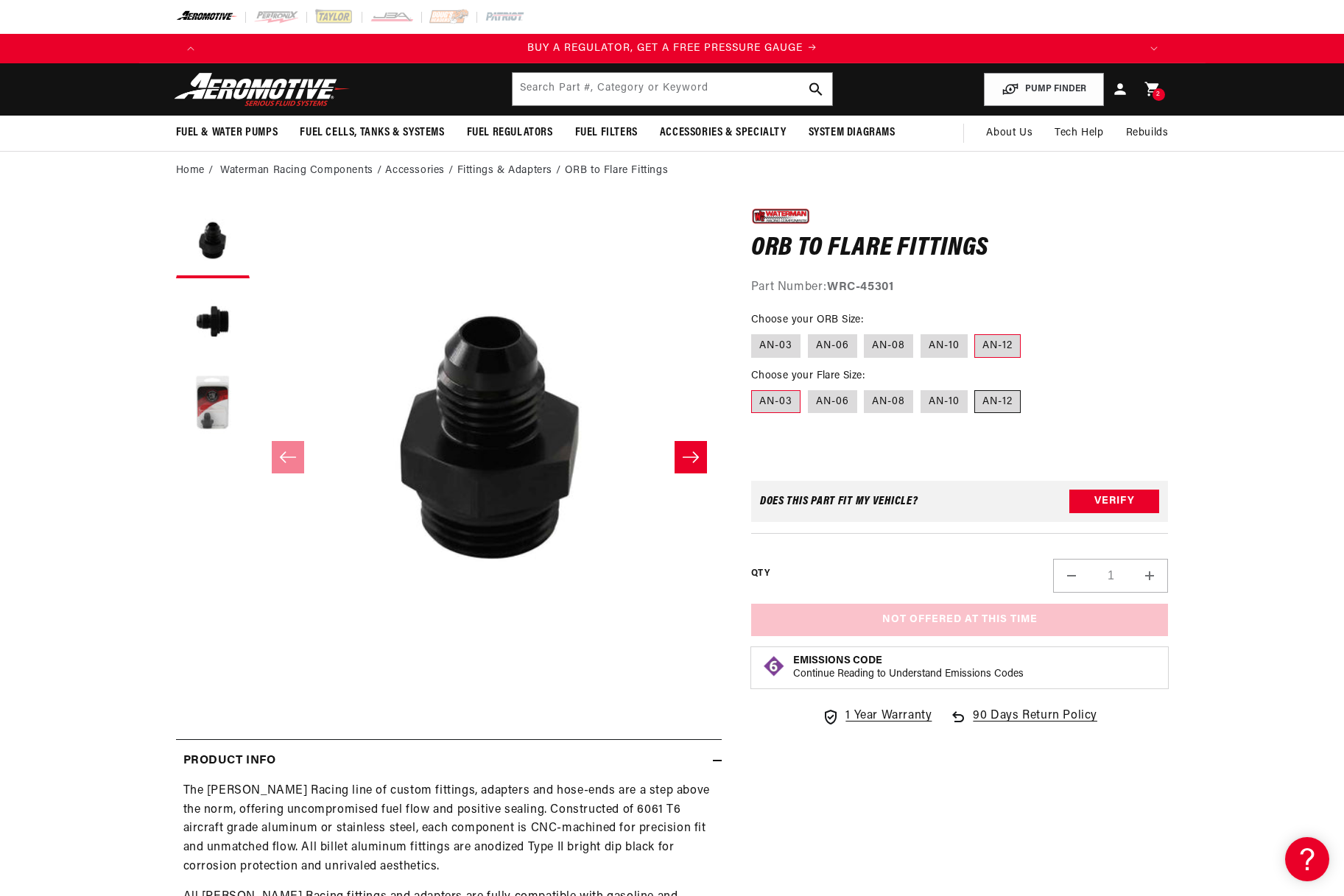
click at [1000, 399] on label "AN-12" at bounding box center [997, 402] width 46 height 24
click at [975, 388] on input "AN-12" at bounding box center [974, 387] width 1 height 1
radio input "true"
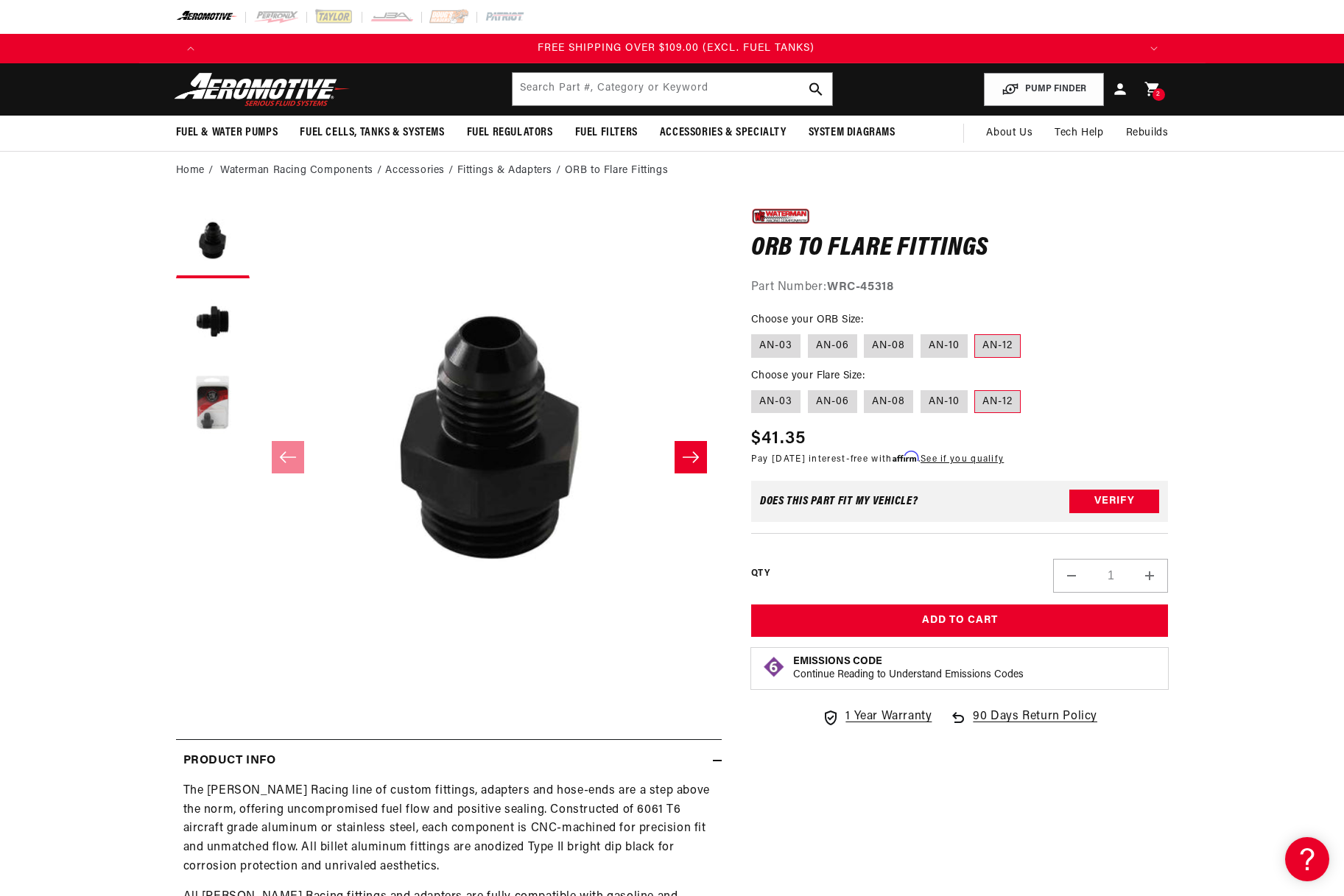
scroll to position [0, 2800]
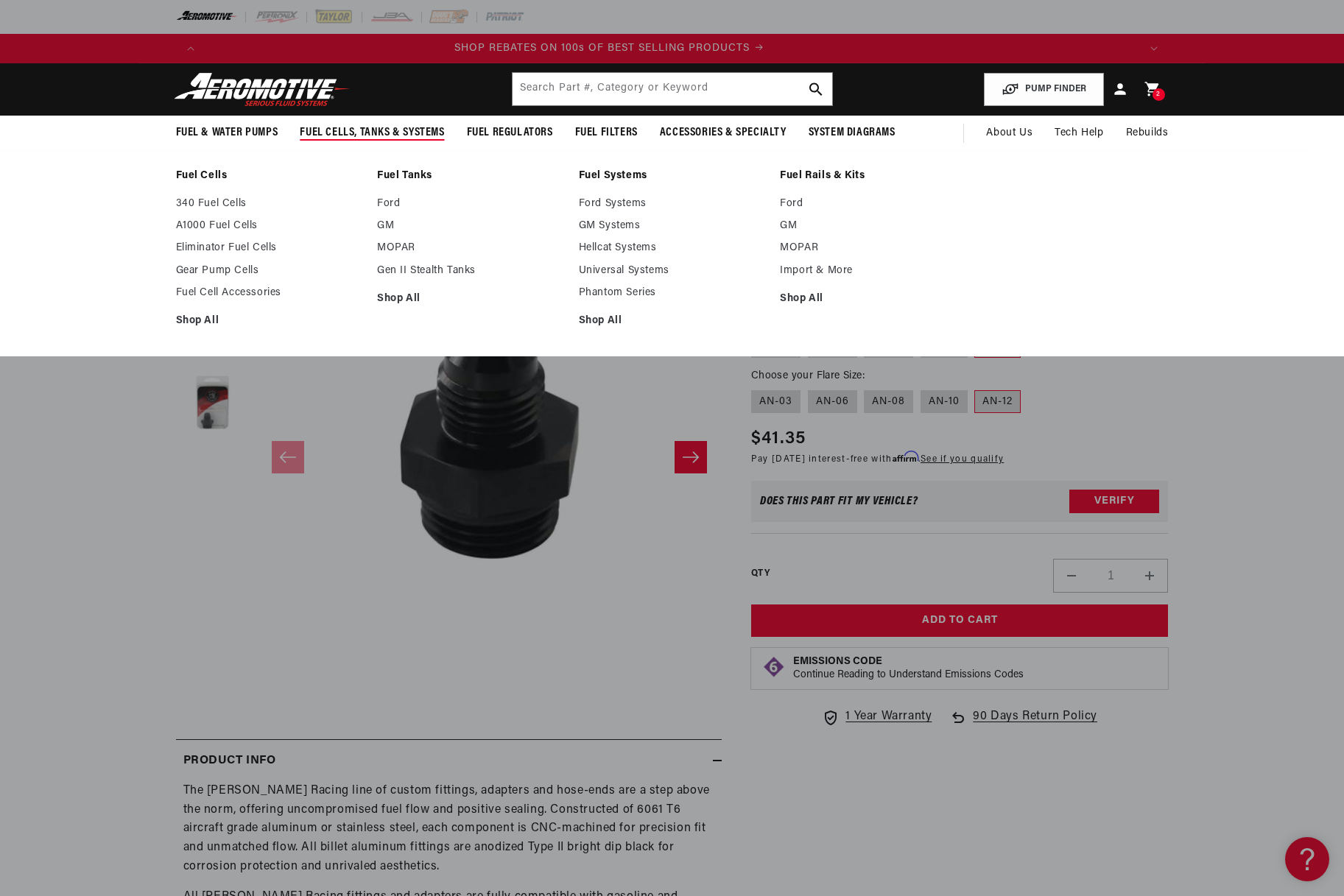
click at [393, 142] on summary "Fuel Cells, Tanks & Systems" at bounding box center [371, 133] width 167 height 35
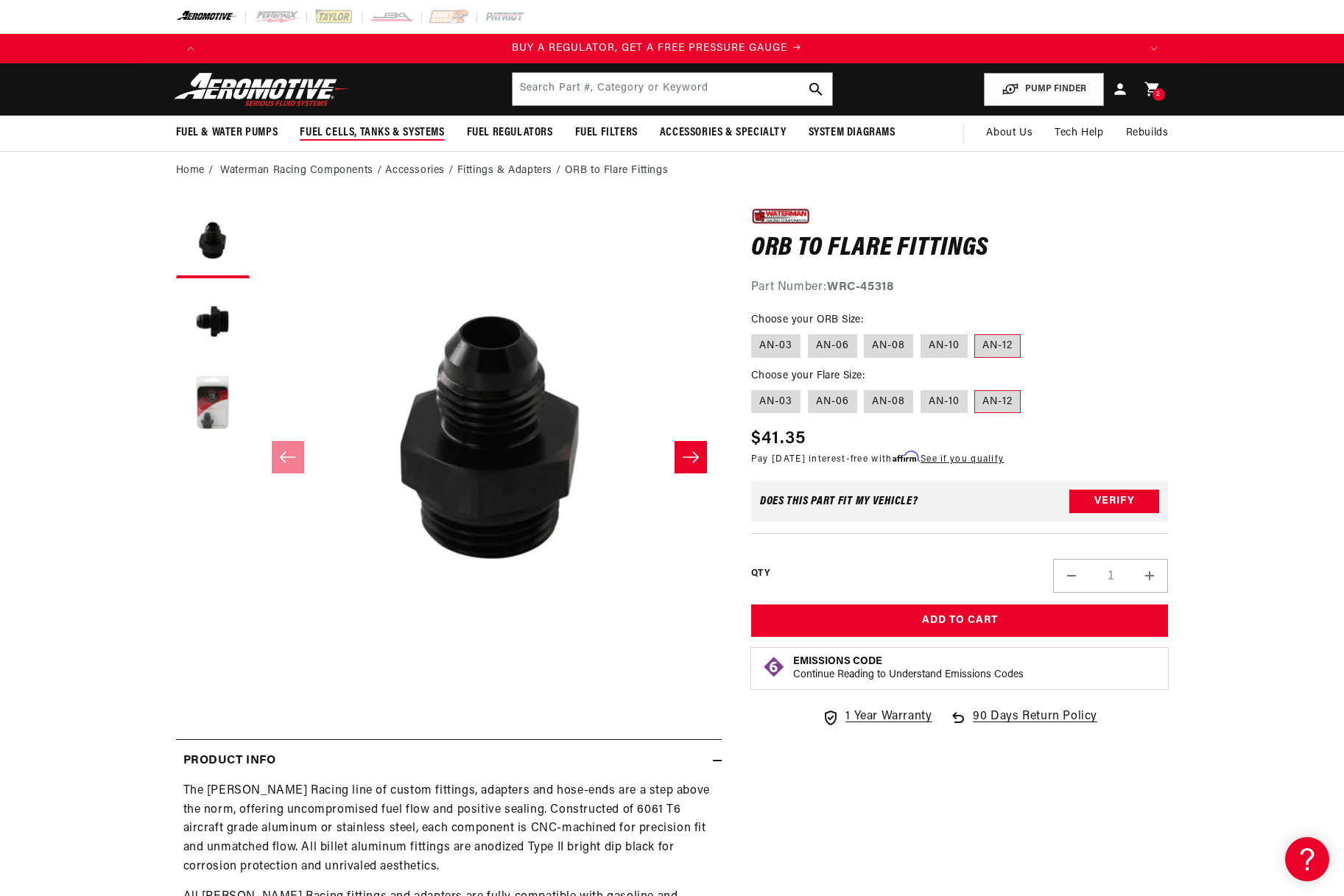
scroll to position [0, 0]
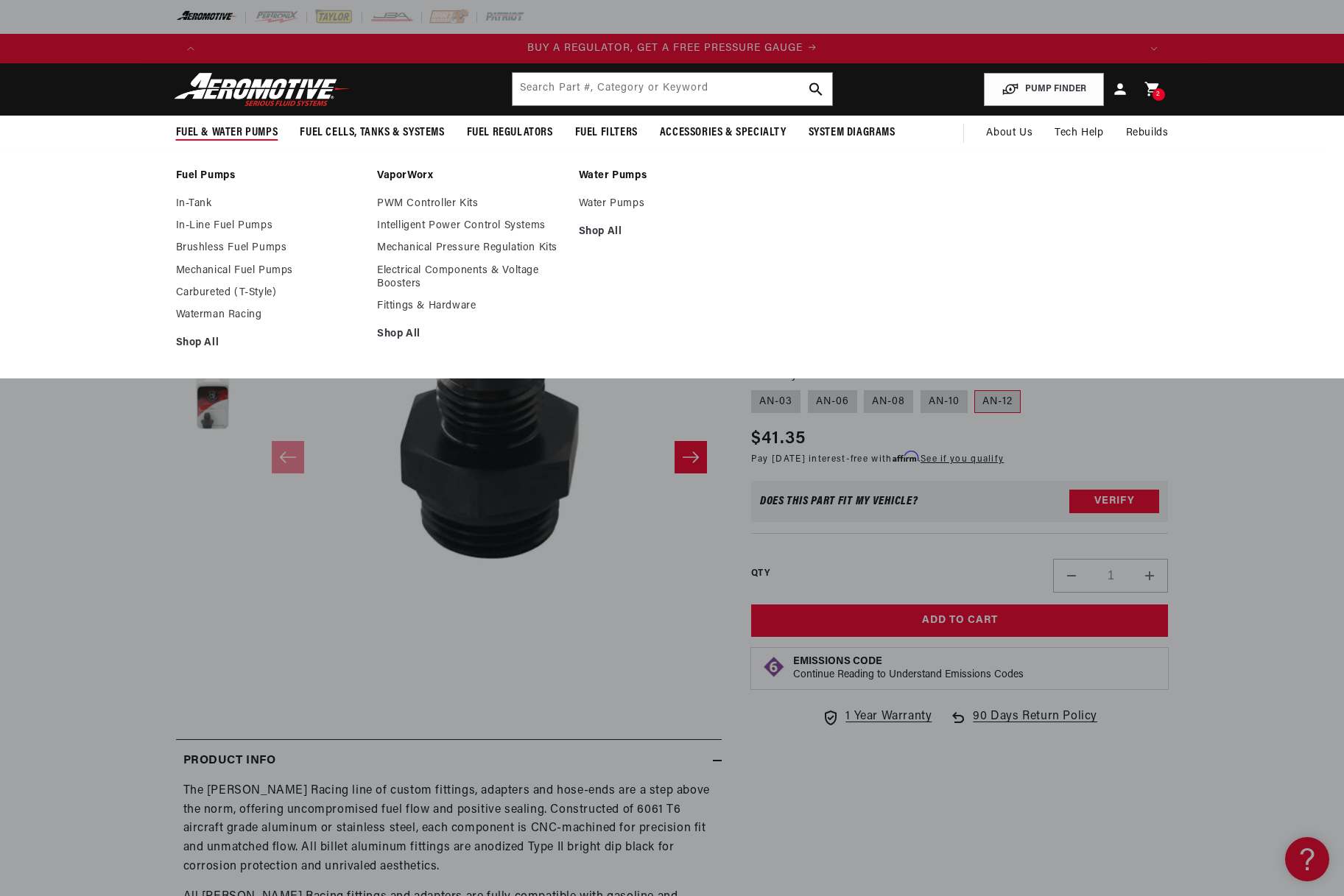
click at [220, 125] on span "Fuel & Water Pumps" at bounding box center [227, 133] width 102 height 16
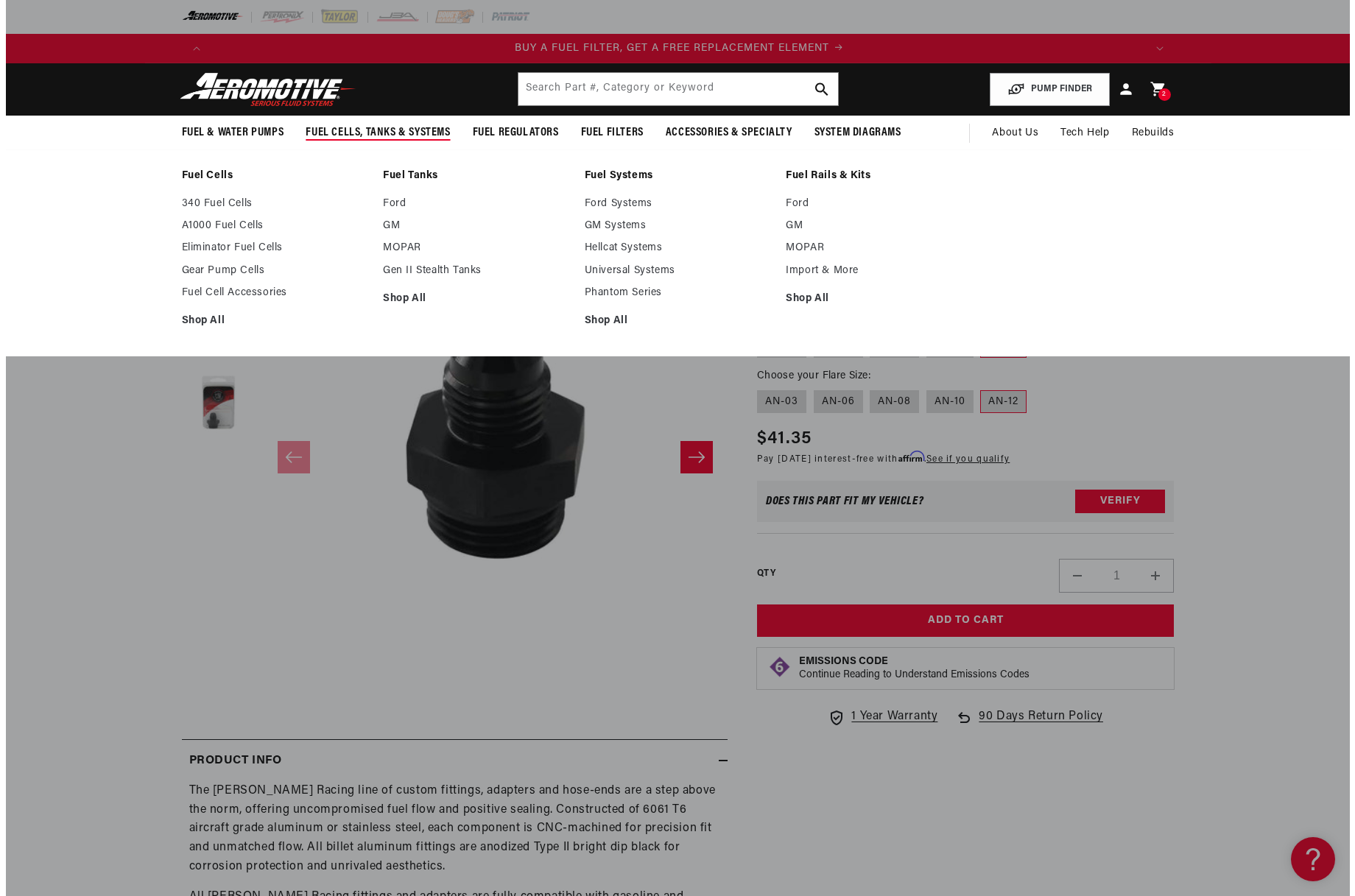
scroll to position [0, 934]
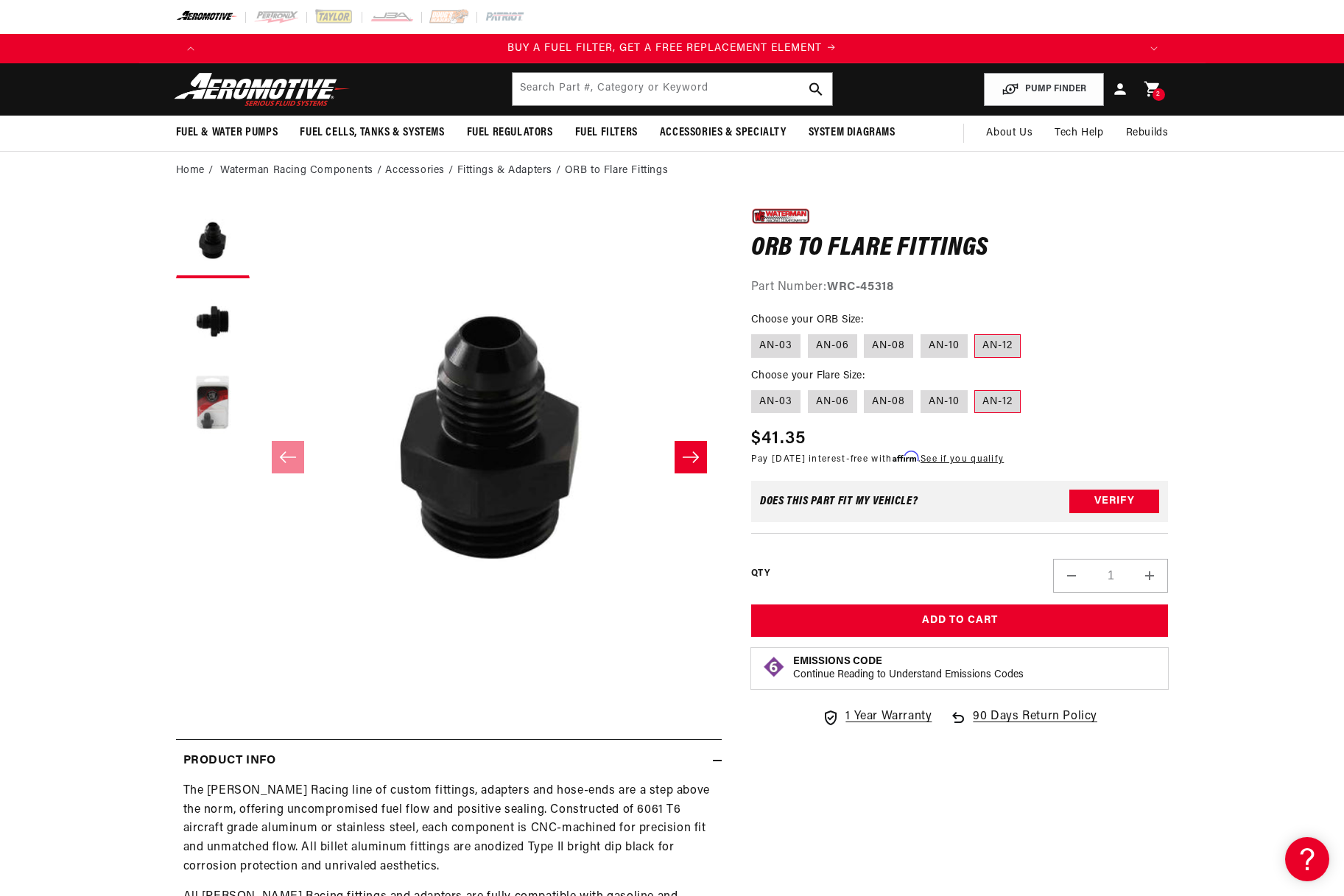
click at [1161, 91] on div "2 2 items" at bounding box center [1159, 95] width 13 height 13
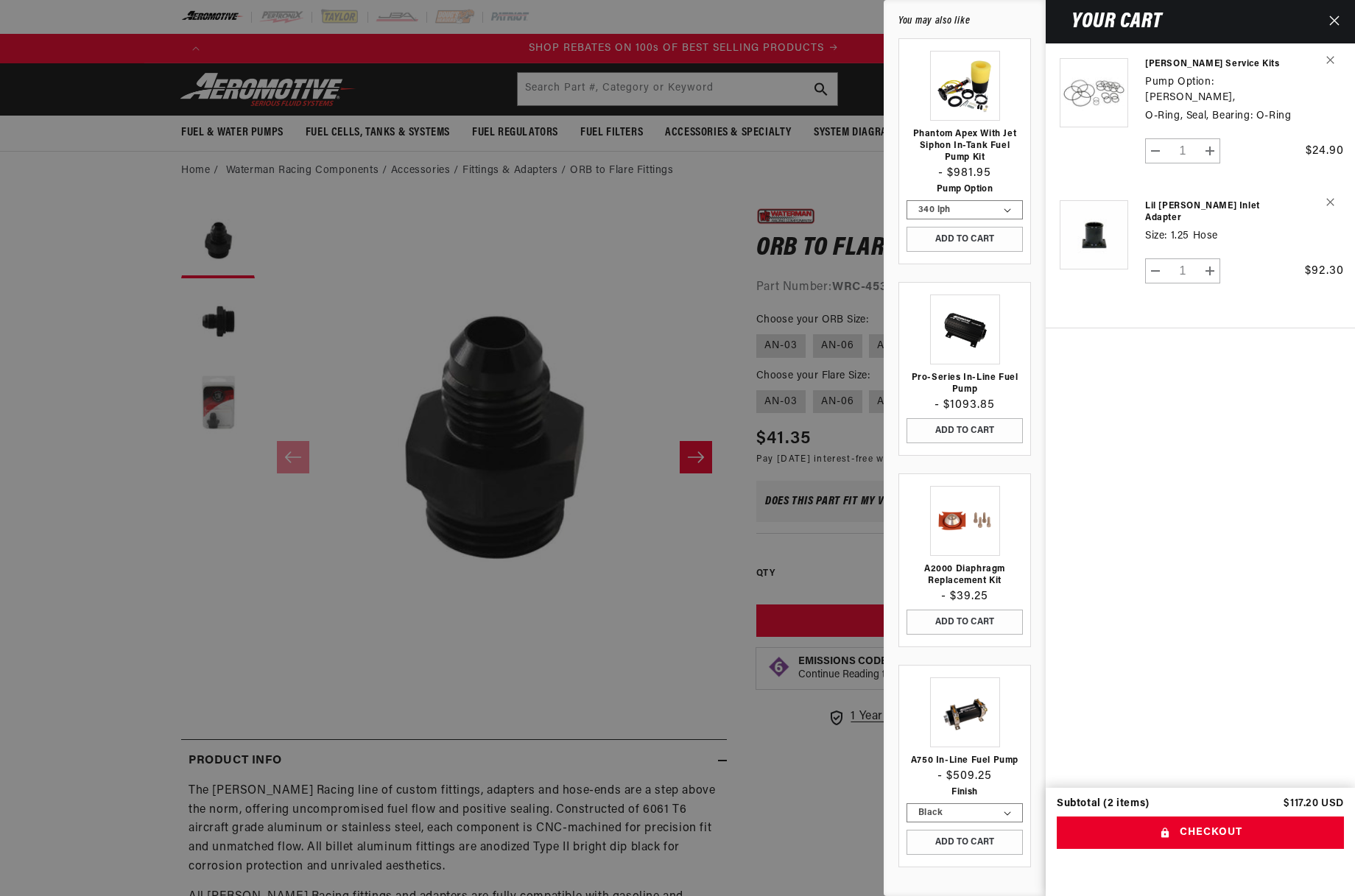
scroll to position [0, 1867]
click at [1172, 834] on button "Checkout" at bounding box center [1199, 833] width 287 height 33
